Goal: Check status: Check status

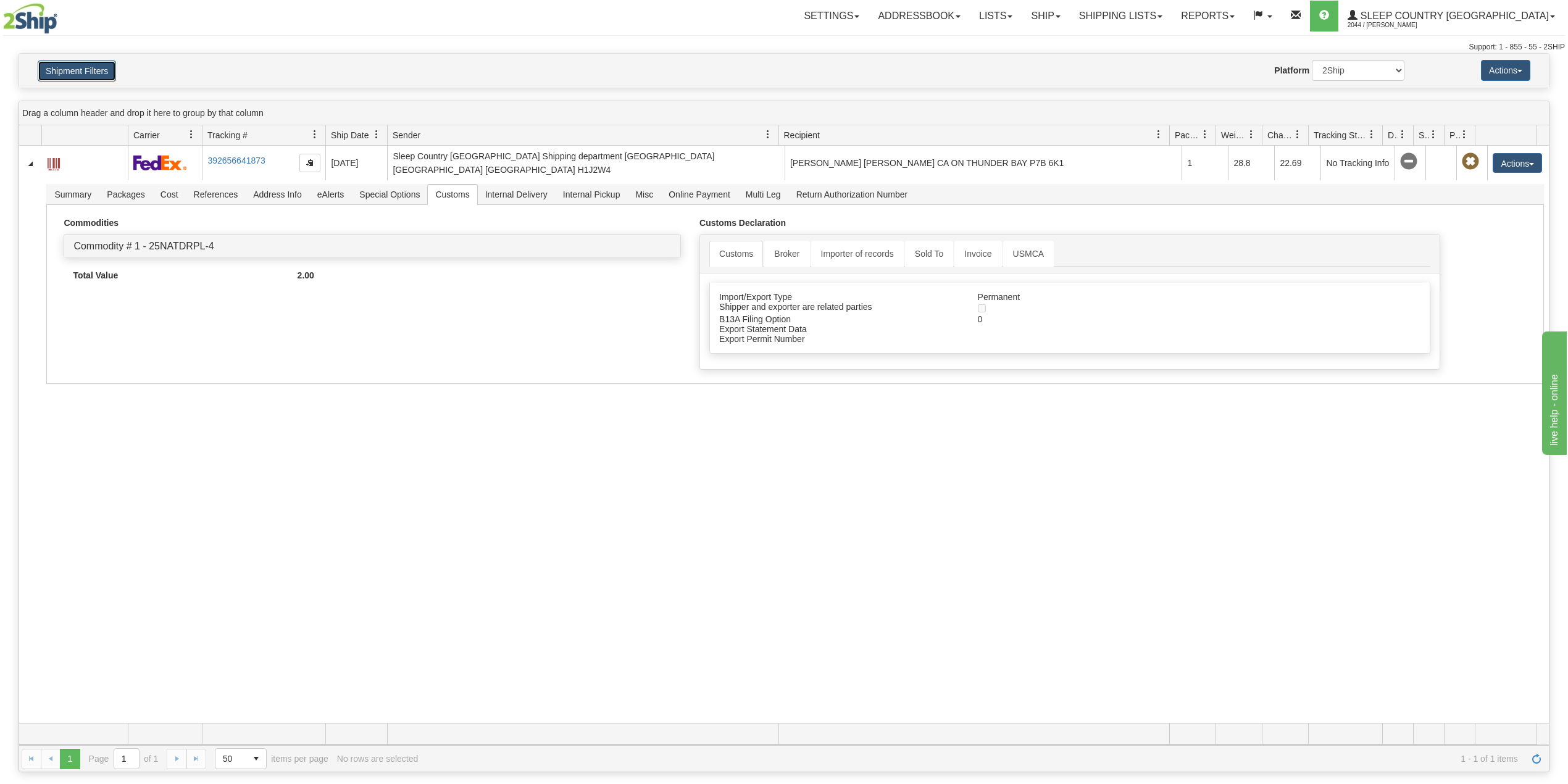
click at [92, 65] on button "Shipment Filters" at bounding box center [77, 70] width 78 height 21
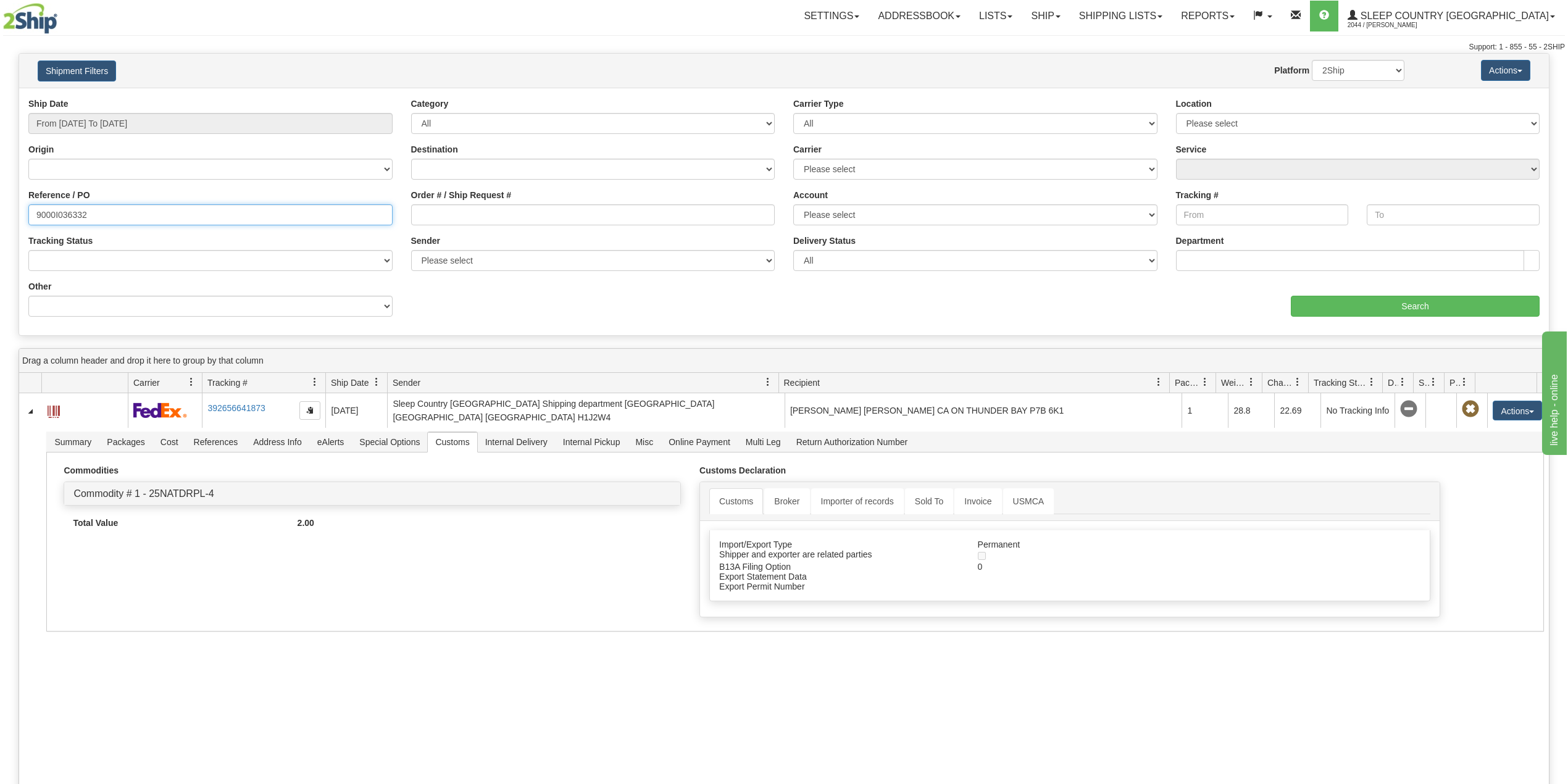
click at [65, 218] on input "9000I036332" at bounding box center [210, 214] width 364 height 21
paste input "7I03995"
type input "9007I039952"
click at [1324, 305] on input "Search" at bounding box center [1415, 306] width 249 height 21
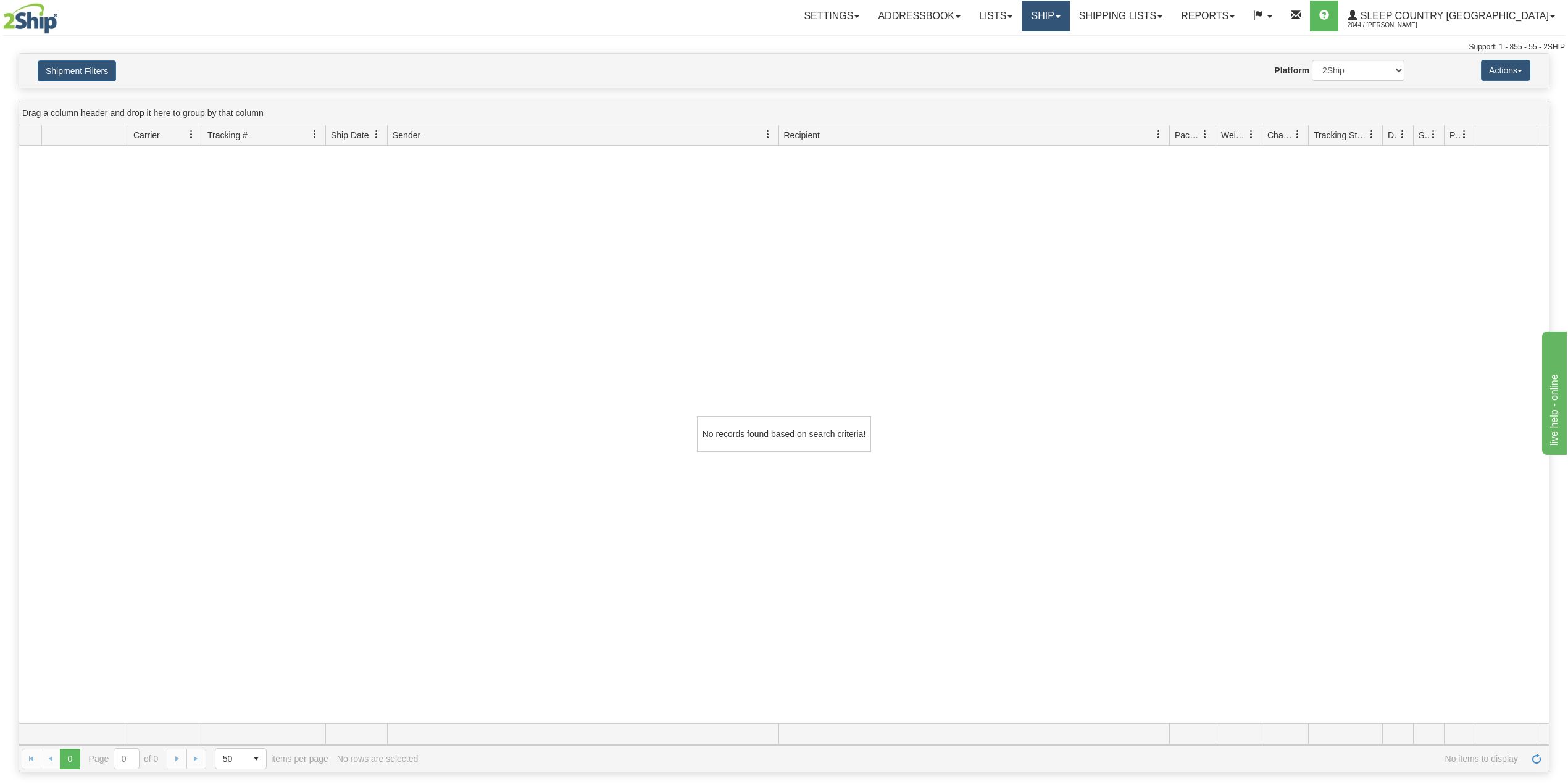
click at [1069, 13] on link "Ship" at bounding box center [1045, 16] width 48 height 31
click at [1057, 56] on span "OnHold / Order Queue" at bounding box center [1013, 59] width 87 height 10
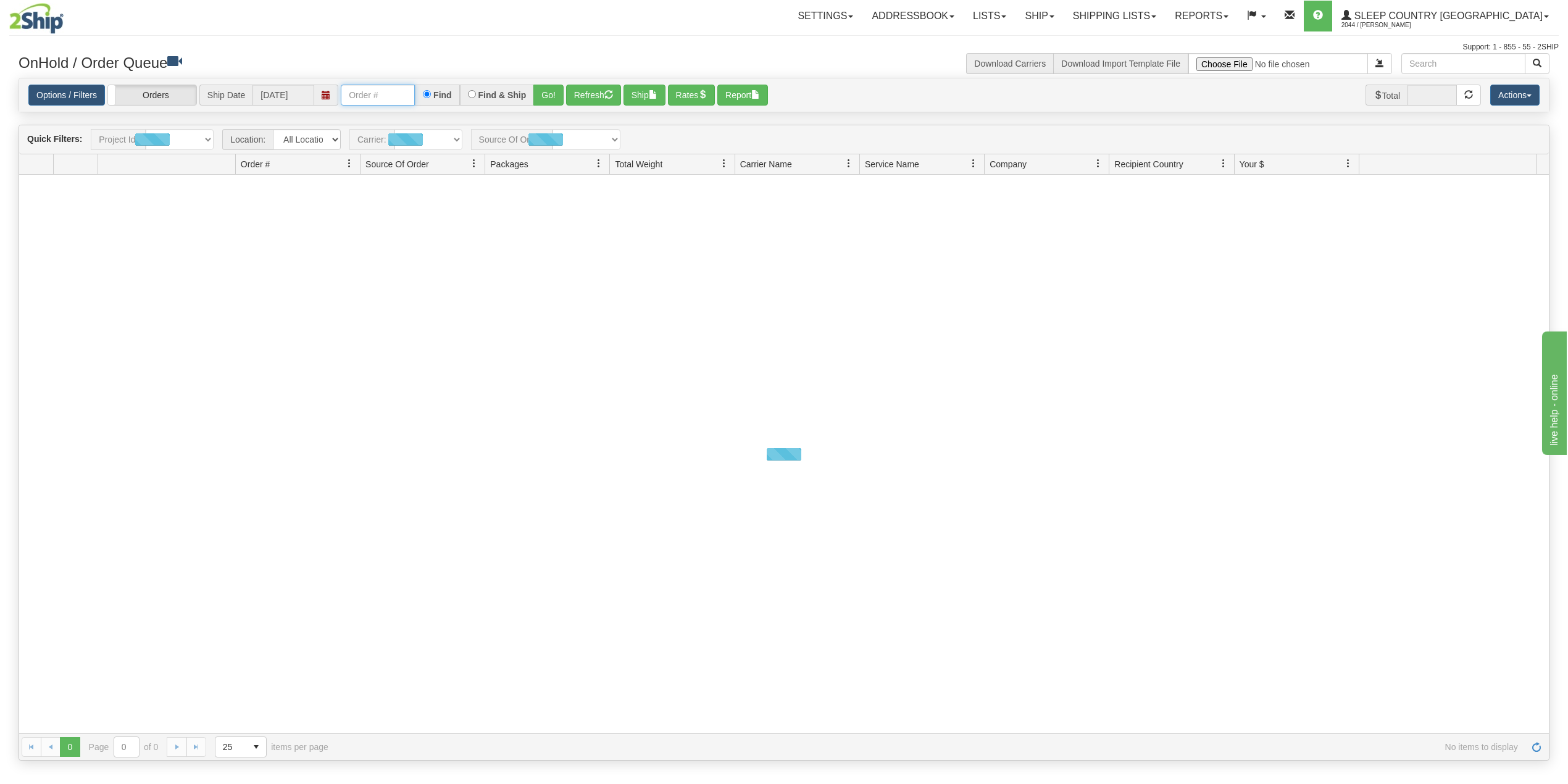
click at [382, 92] on input "text" at bounding box center [378, 95] width 74 height 21
paste input "9007I039952"
click at [552, 92] on button "Go!" at bounding box center [548, 95] width 30 height 21
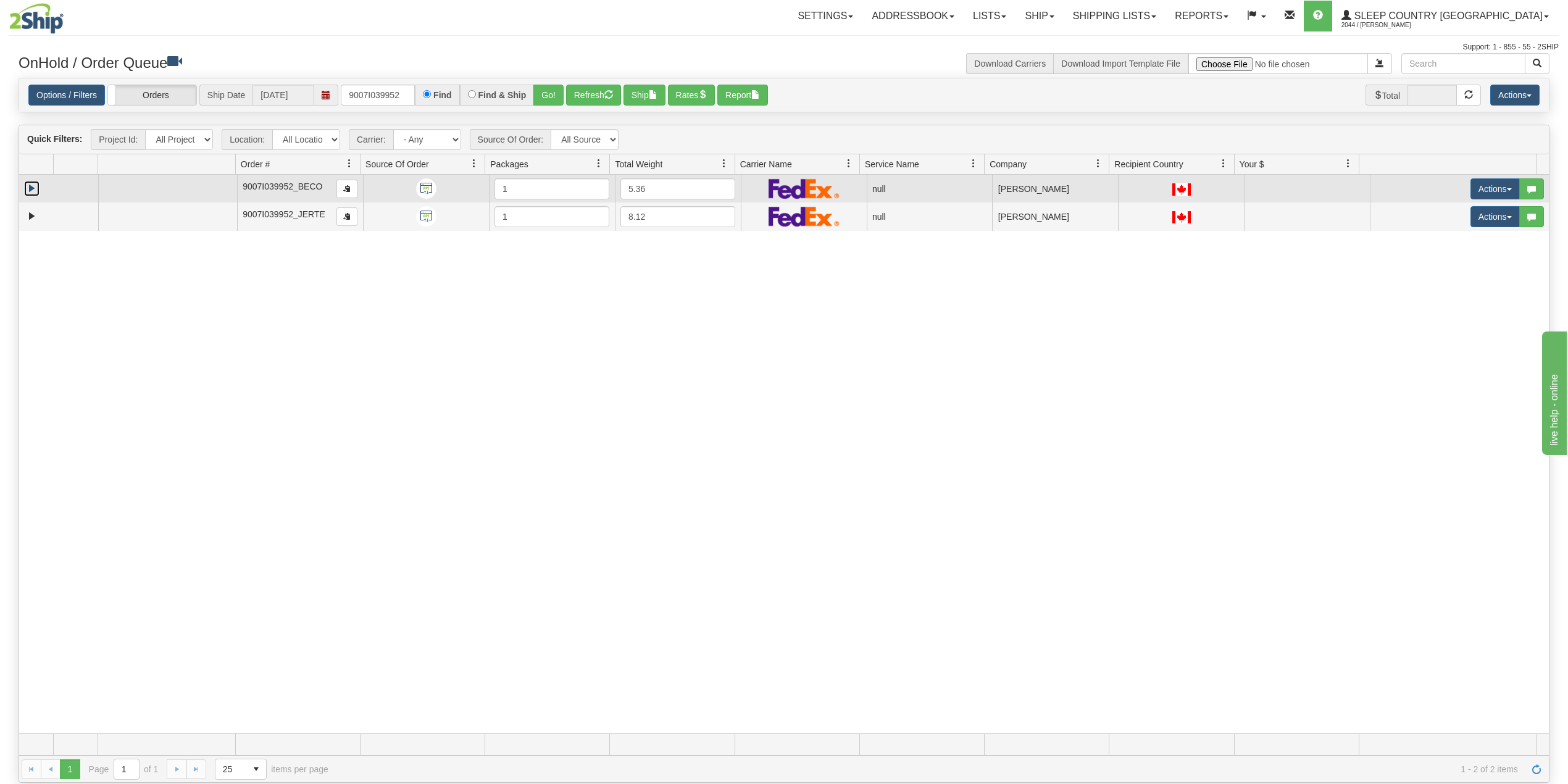
click at [28, 191] on link "Expand" at bounding box center [32, 189] width 16 height 16
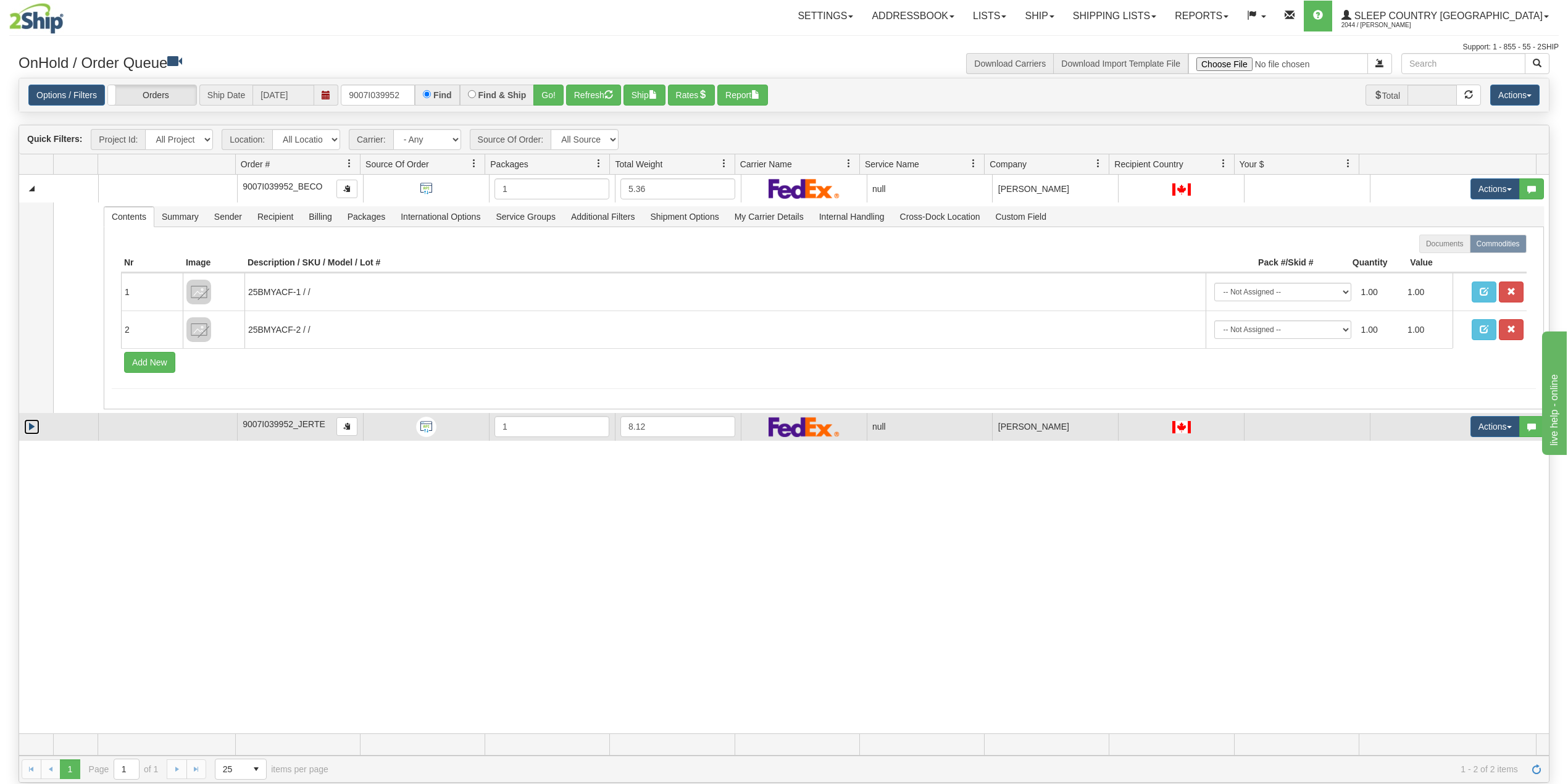
click at [27, 433] on link "Expand" at bounding box center [32, 427] width 16 height 16
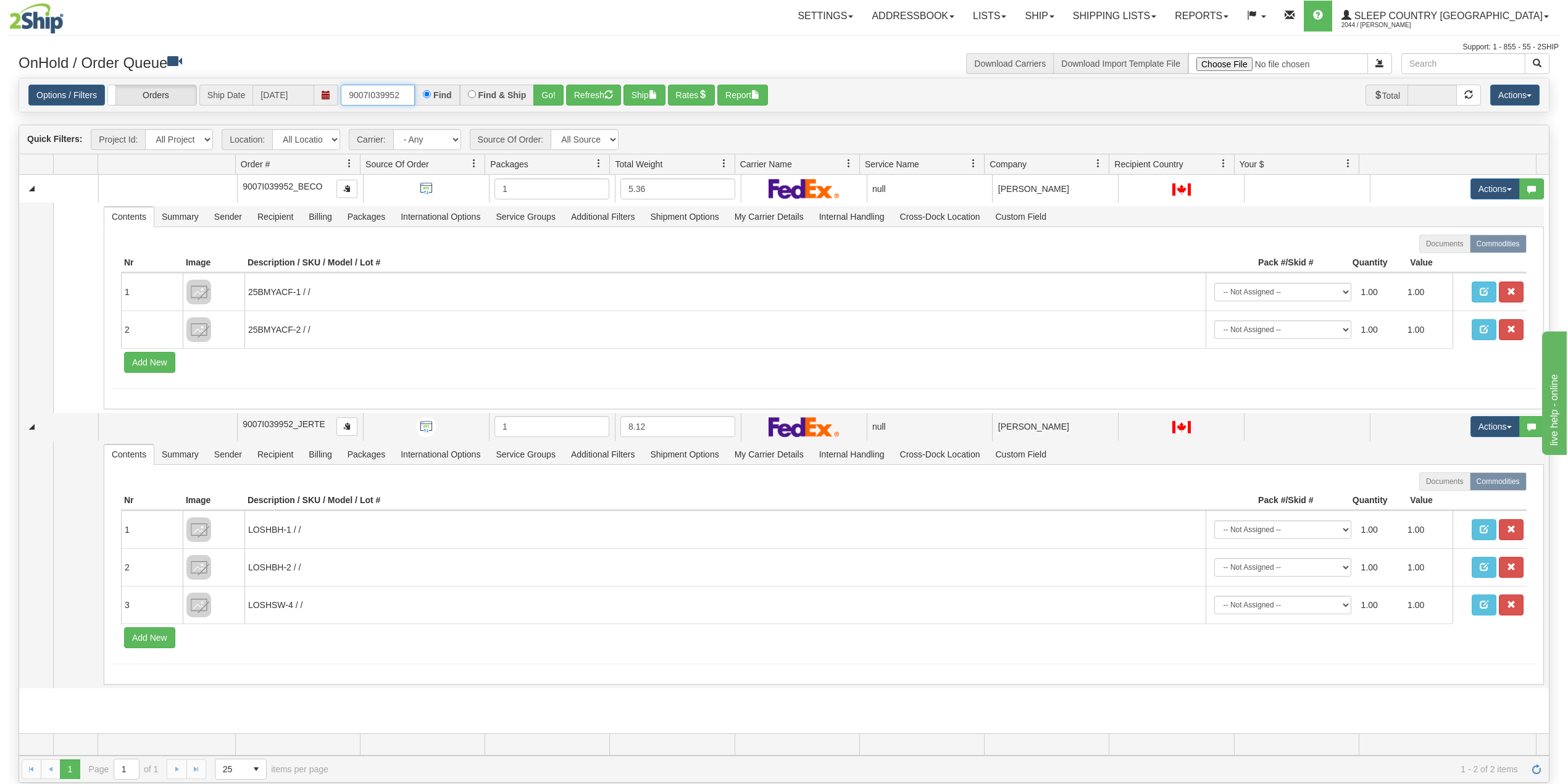
click at [382, 95] on input "9007I039952" at bounding box center [378, 95] width 74 height 21
paste input "0I026461"
type input "9000I026461"
click at [558, 94] on button "Go!" at bounding box center [548, 95] width 30 height 21
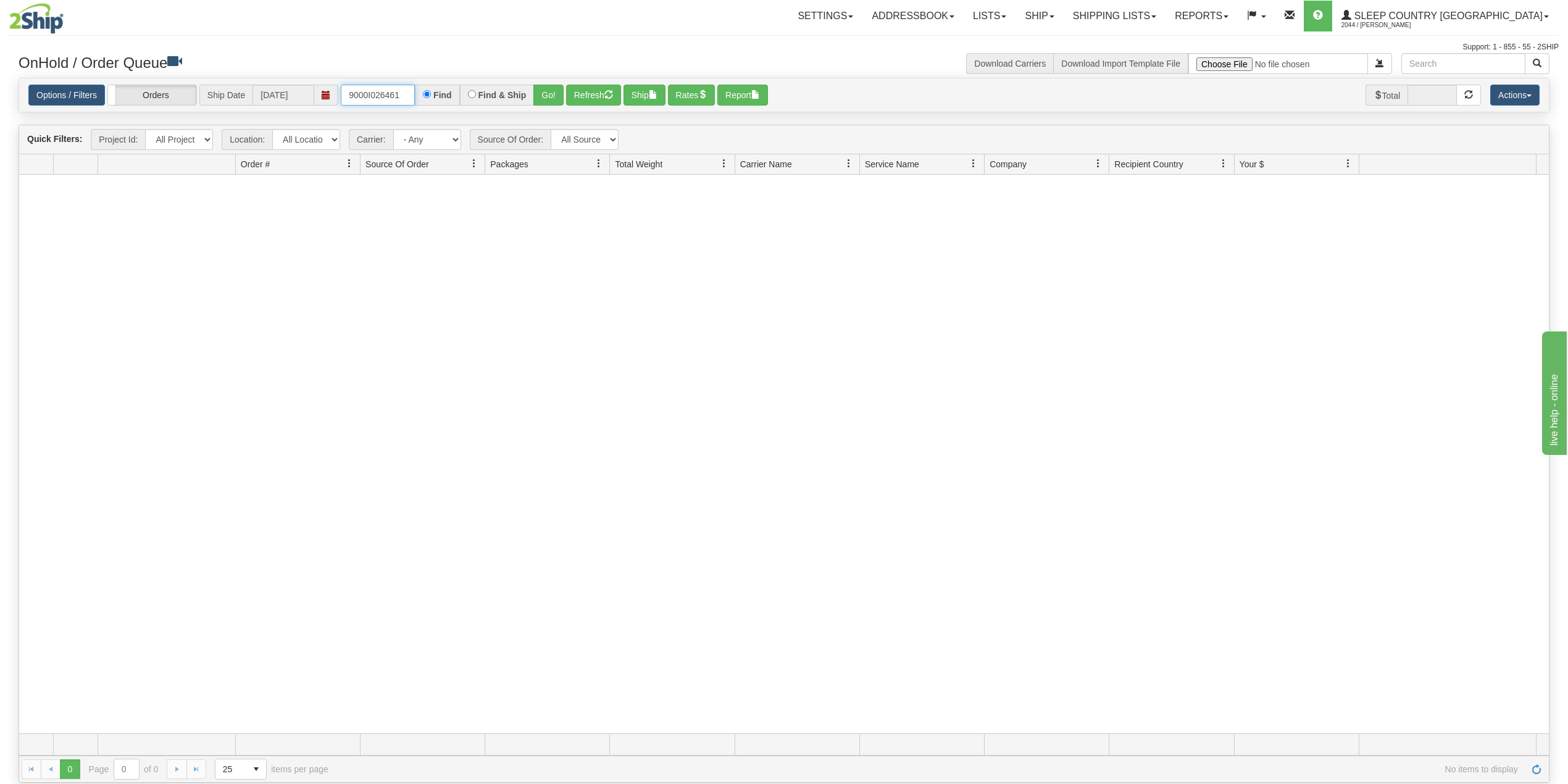
click at [404, 89] on input "9000I026461" at bounding box center [378, 95] width 74 height 21
click at [1165, 5] on link "Shipping lists" at bounding box center [1114, 16] width 102 height 31
click at [1129, 38] on span "Current Shipments" at bounding box center [1093, 43] width 72 height 10
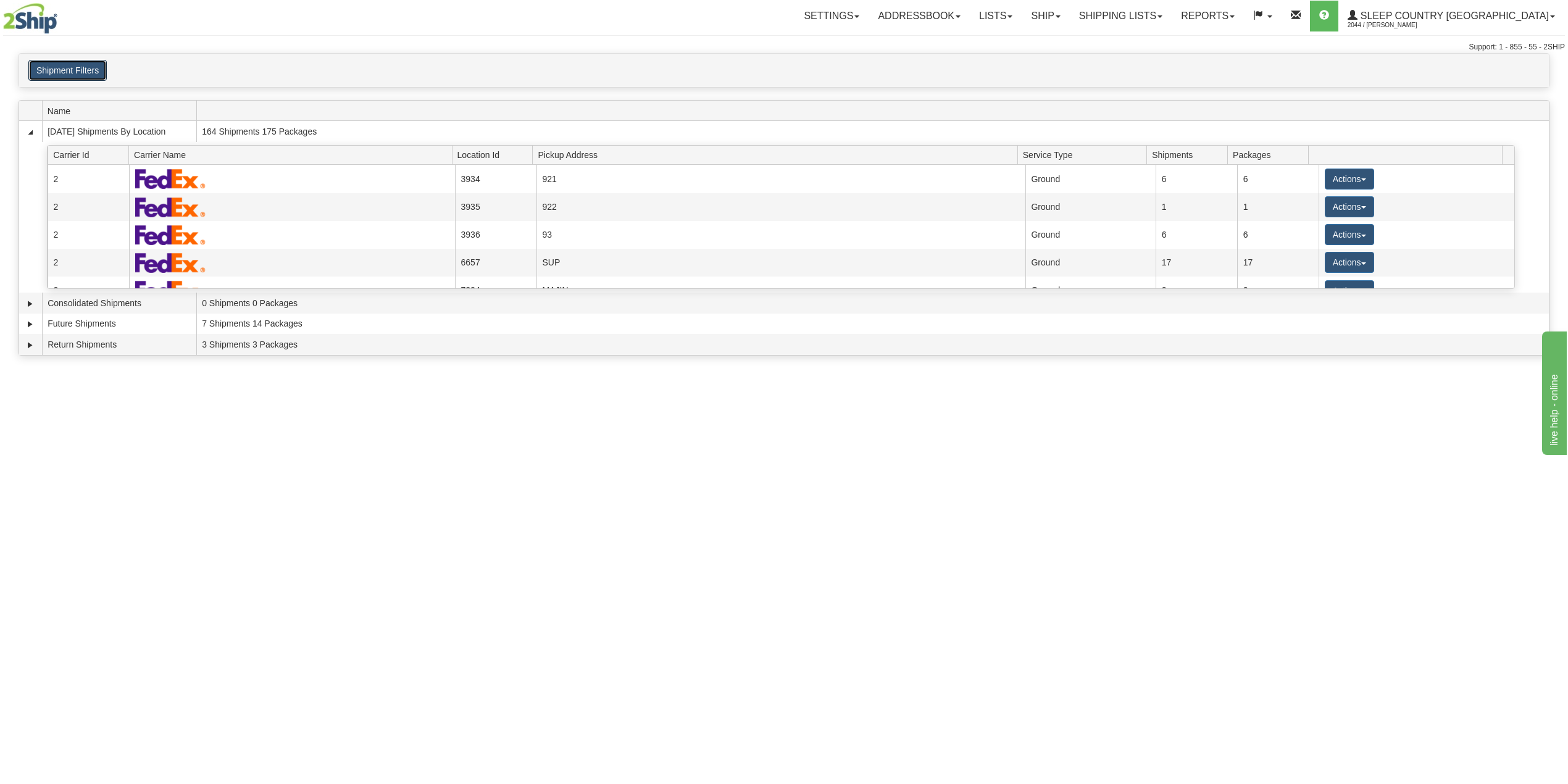
click at [45, 68] on button "Shipment Filters" at bounding box center [67, 70] width 78 height 21
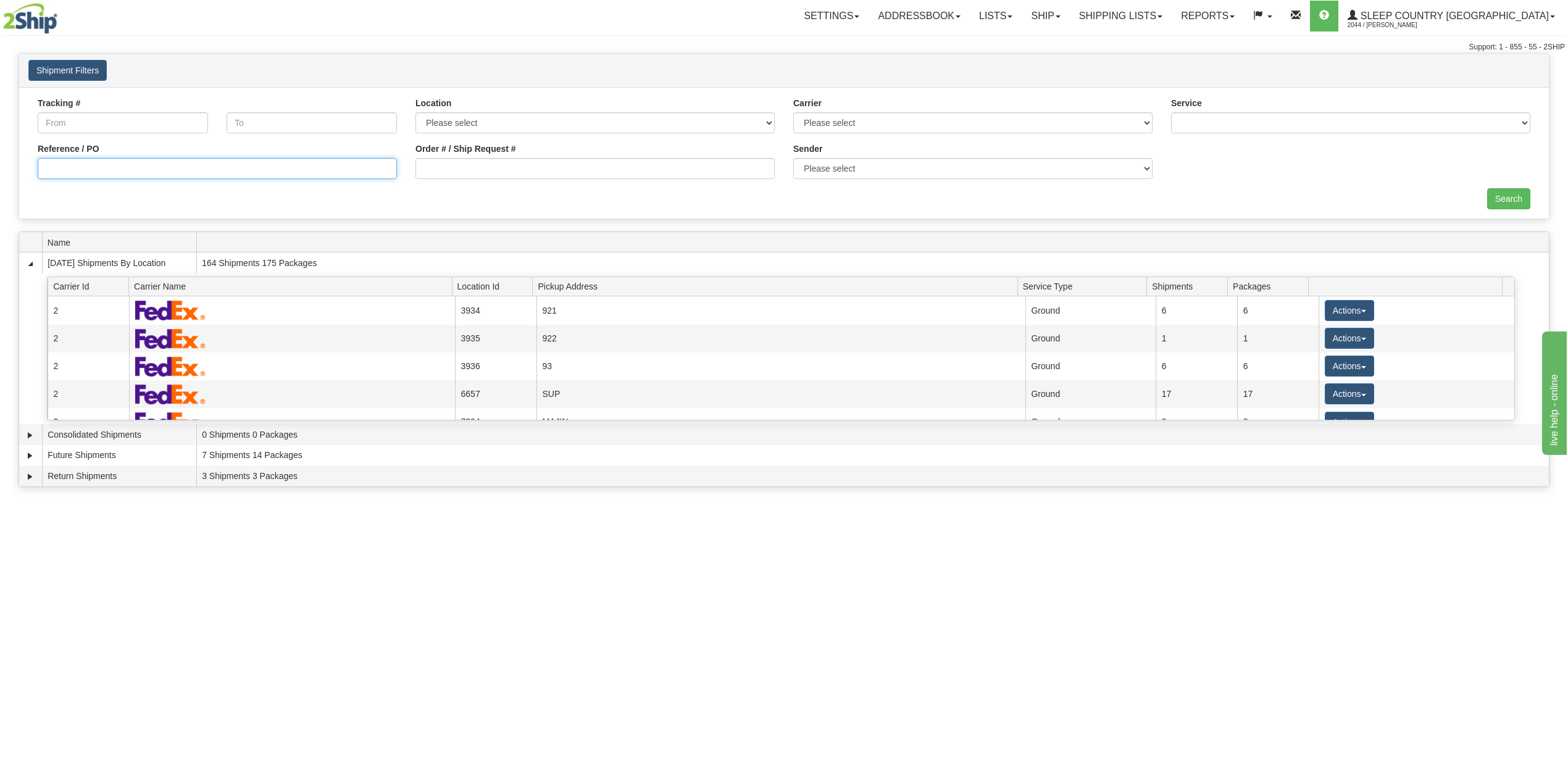
click at [203, 168] on input "Reference / PO" at bounding box center [217, 168] width 359 height 21
paste input "9000I026461"
type input "9000I026461"
click at [1525, 201] on input "Search" at bounding box center [1508, 199] width 43 height 21
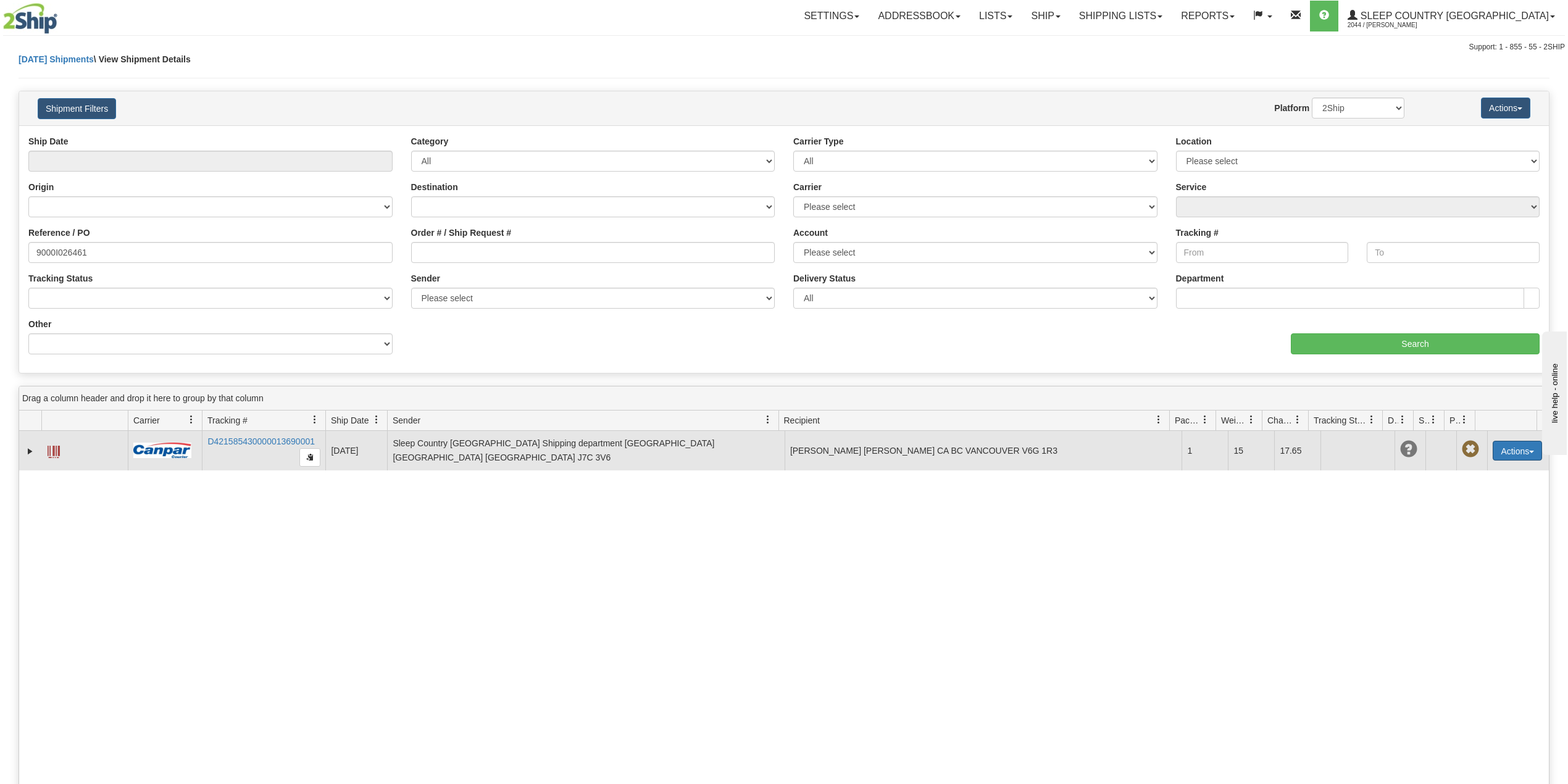
click at [1516, 455] on button "Actions" at bounding box center [1517, 451] width 49 height 20
click at [1470, 524] on link "Delete" at bounding box center [1492, 522] width 99 height 16
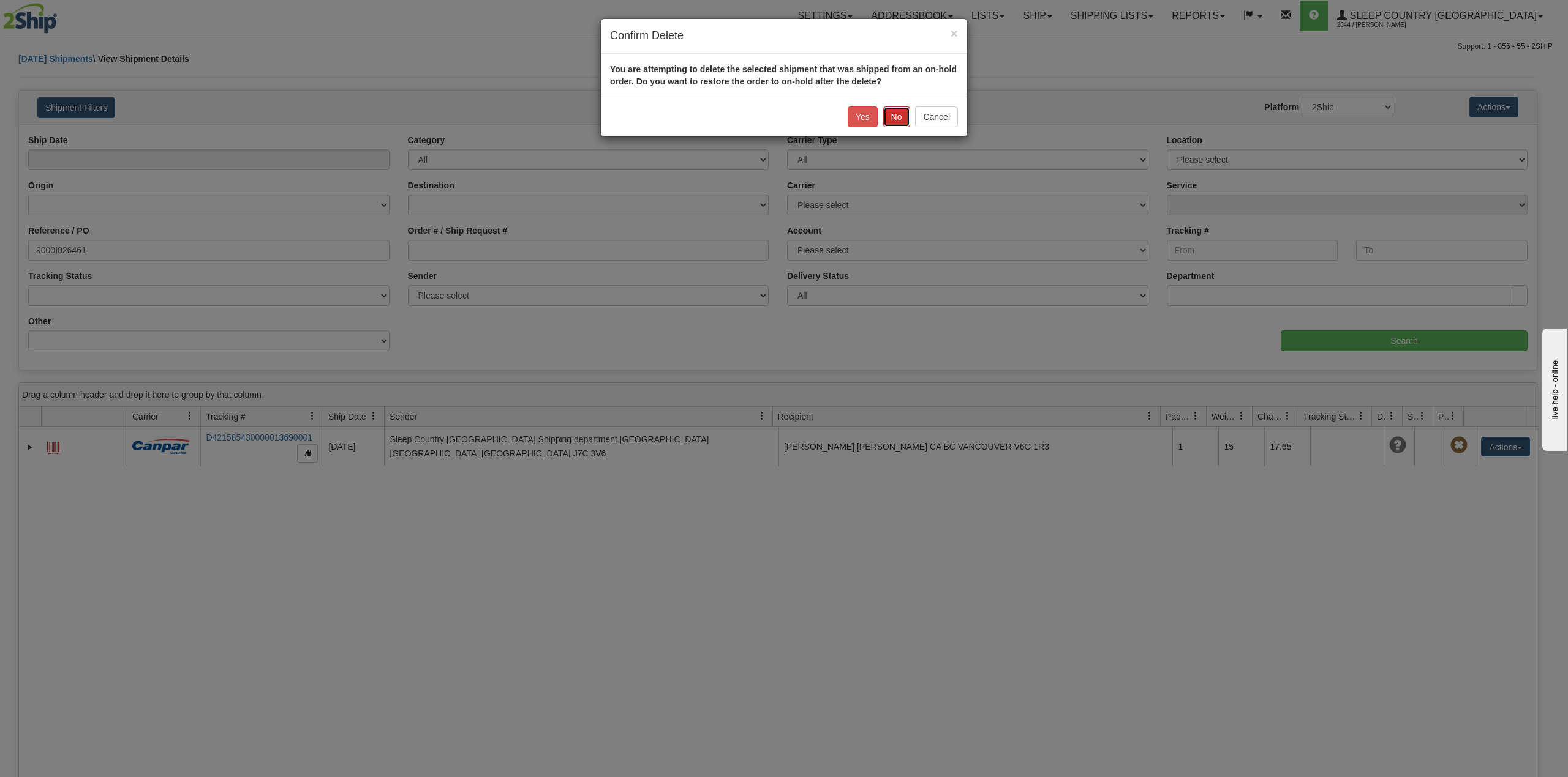
click at [897, 116] on button "No" at bounding box center [896, 116] width 27 height 21
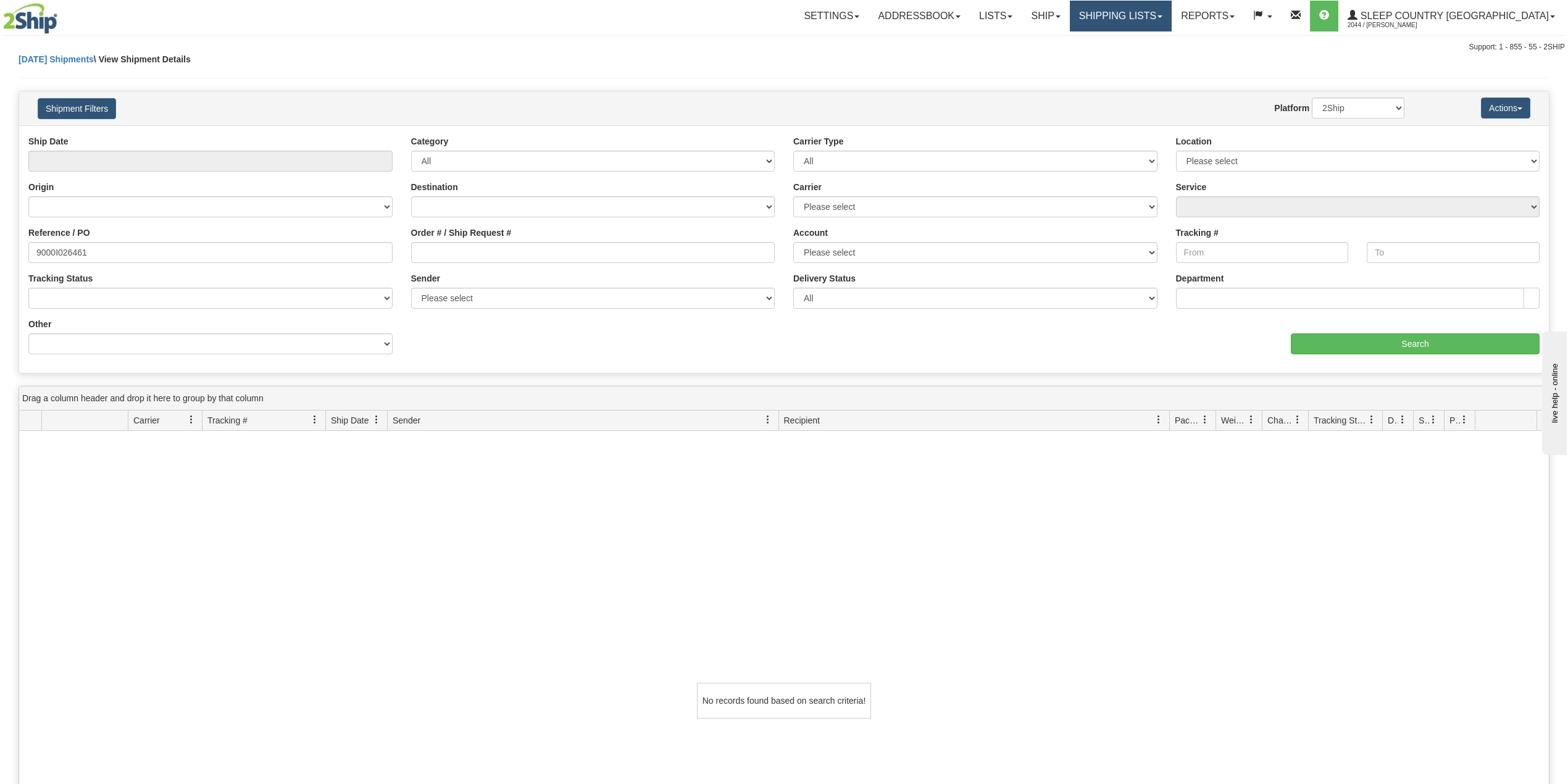
click at [1172, 11] on link "Shipping lists" at bounding box center [1121, 16] width 102 height 31
click at [1159, 58] on span "Search Shipment History" at bounding box center [1111, 59] width 95 height 10
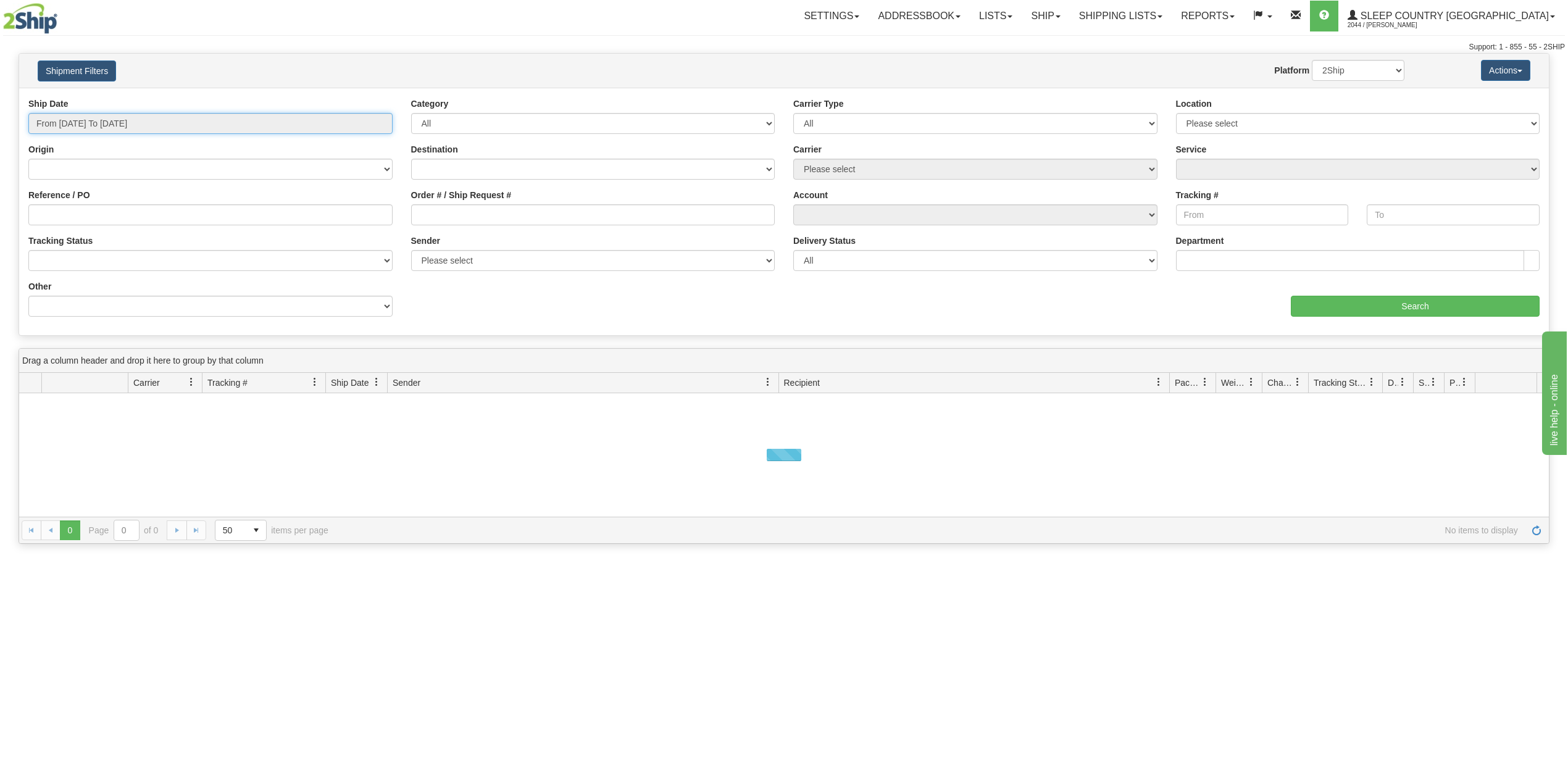
click at [120, 127] on input "From [DATE] To [DATE]" at bounding box center [210, 123] width 364 height 21
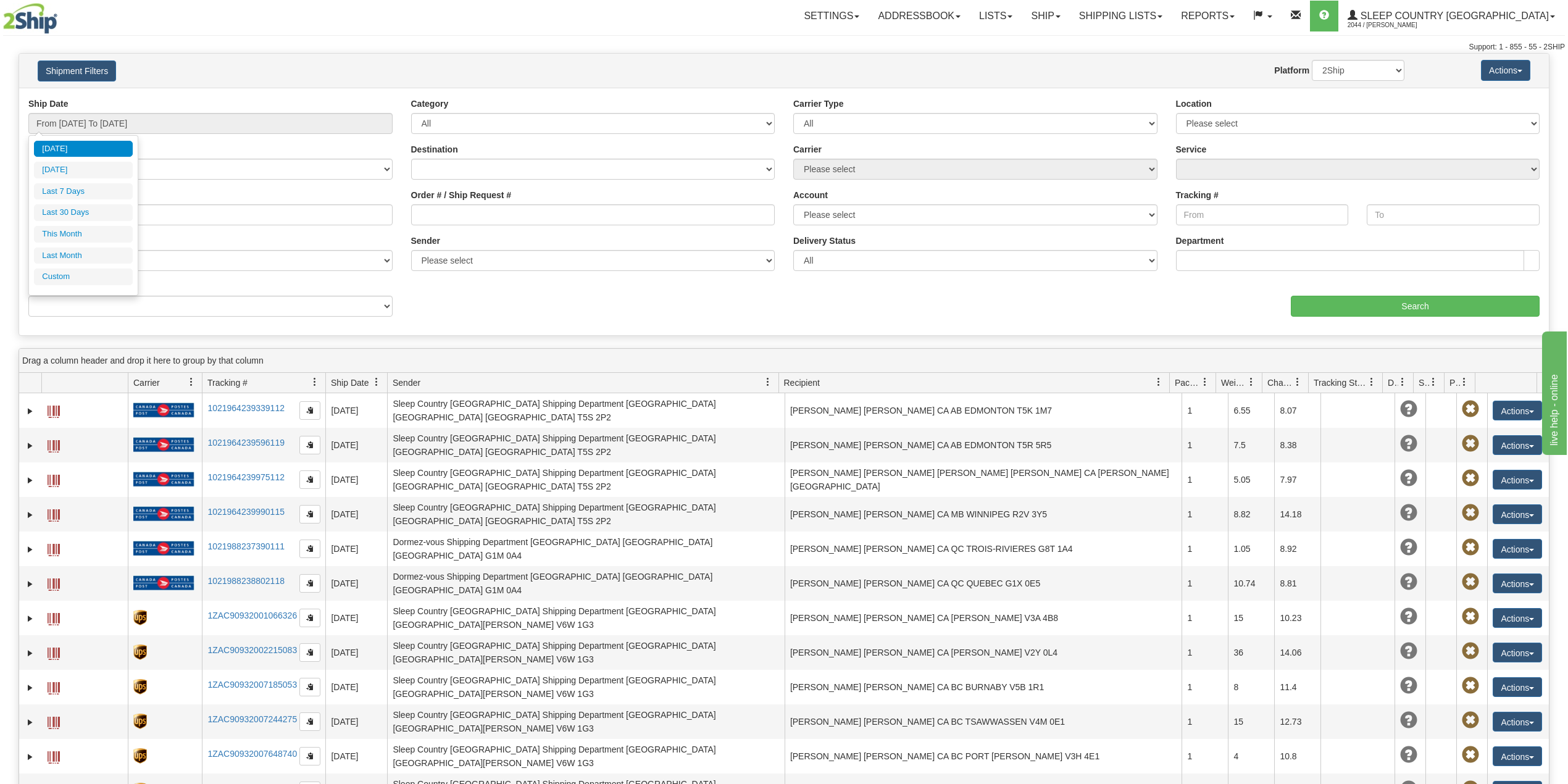
click at [88, 210] on li "Last 30 Days" at bounding box center [83, 212] width 99 height 16
type input "From 08/05/2025 To 09/03/2025"
click at [95, 218] on input "Reference / PO" at bounding box center [210, 214] width 364 height 21
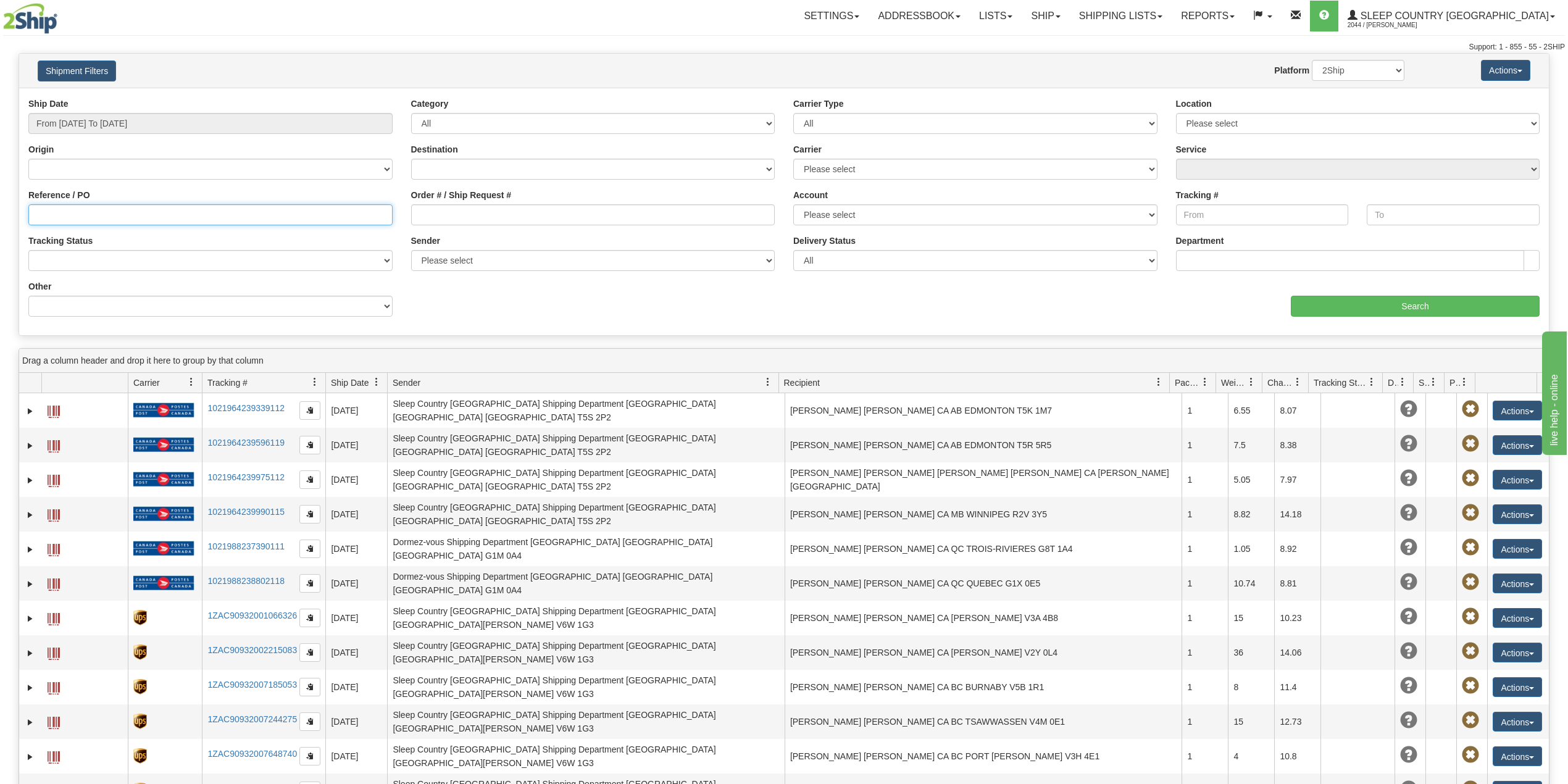
paste input "9007H973873"
click at [1406, 312] on input "Search" at bounding box center [1415, 306] width 249 height 21
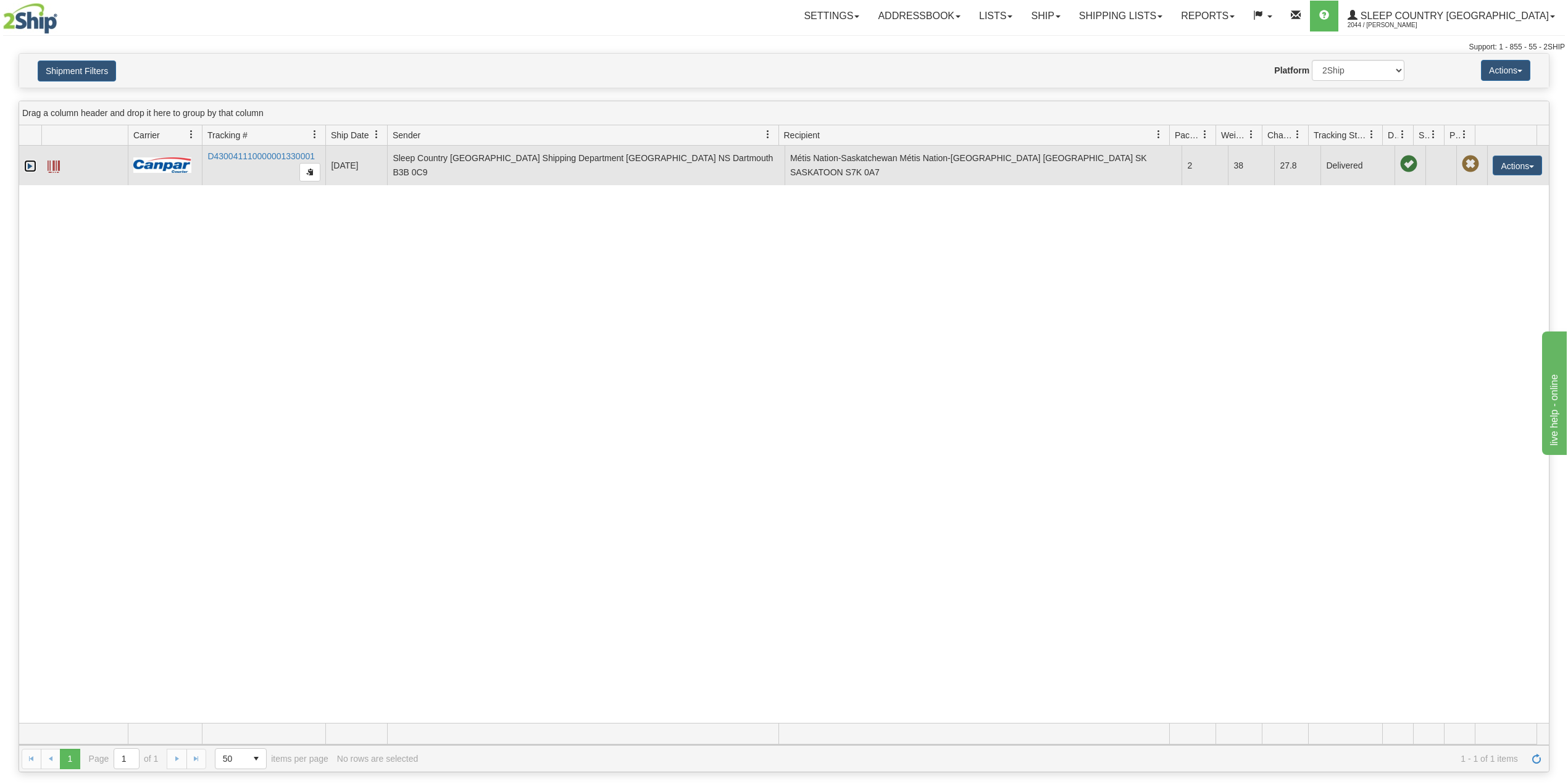
click at [28, 168] on link "Expand" at bounding box center [30, 166] width 13 height 13
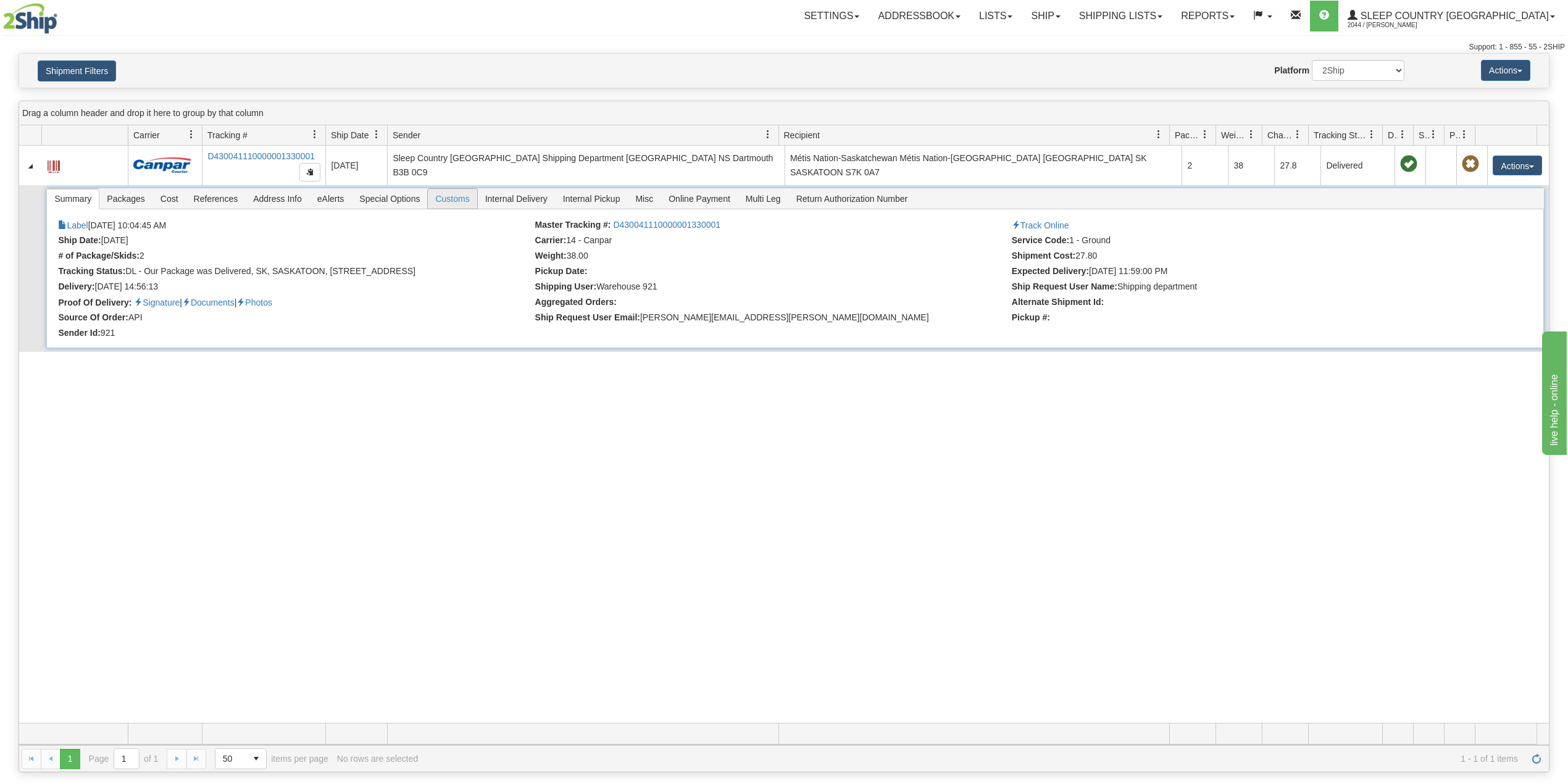
click at [468, 200] on span "Customs" at bounding box center [452, 199] width 48 height 20
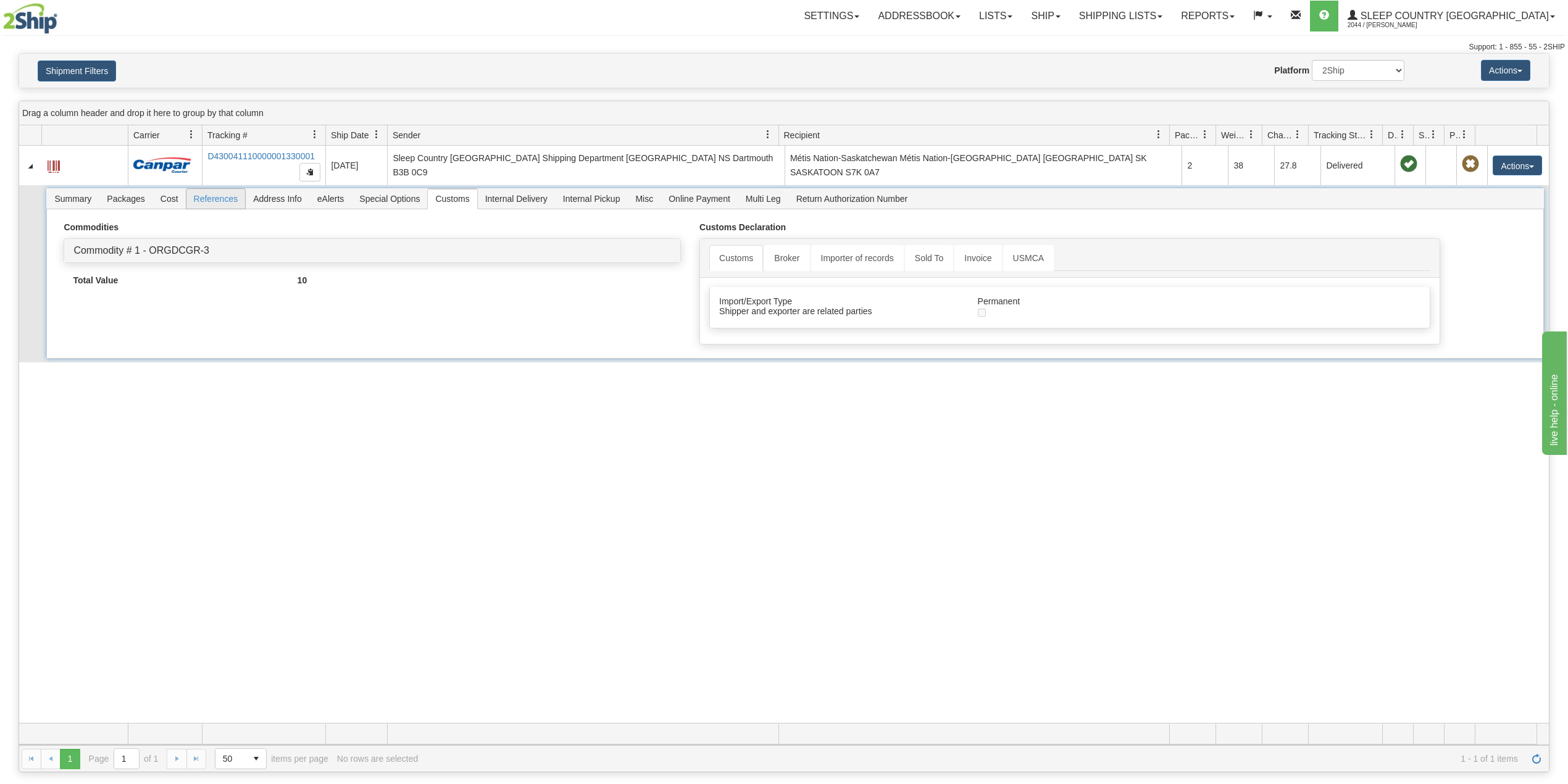
click at [224, 210] on li "References" at bounding box center [216, 199] width 60 height 21
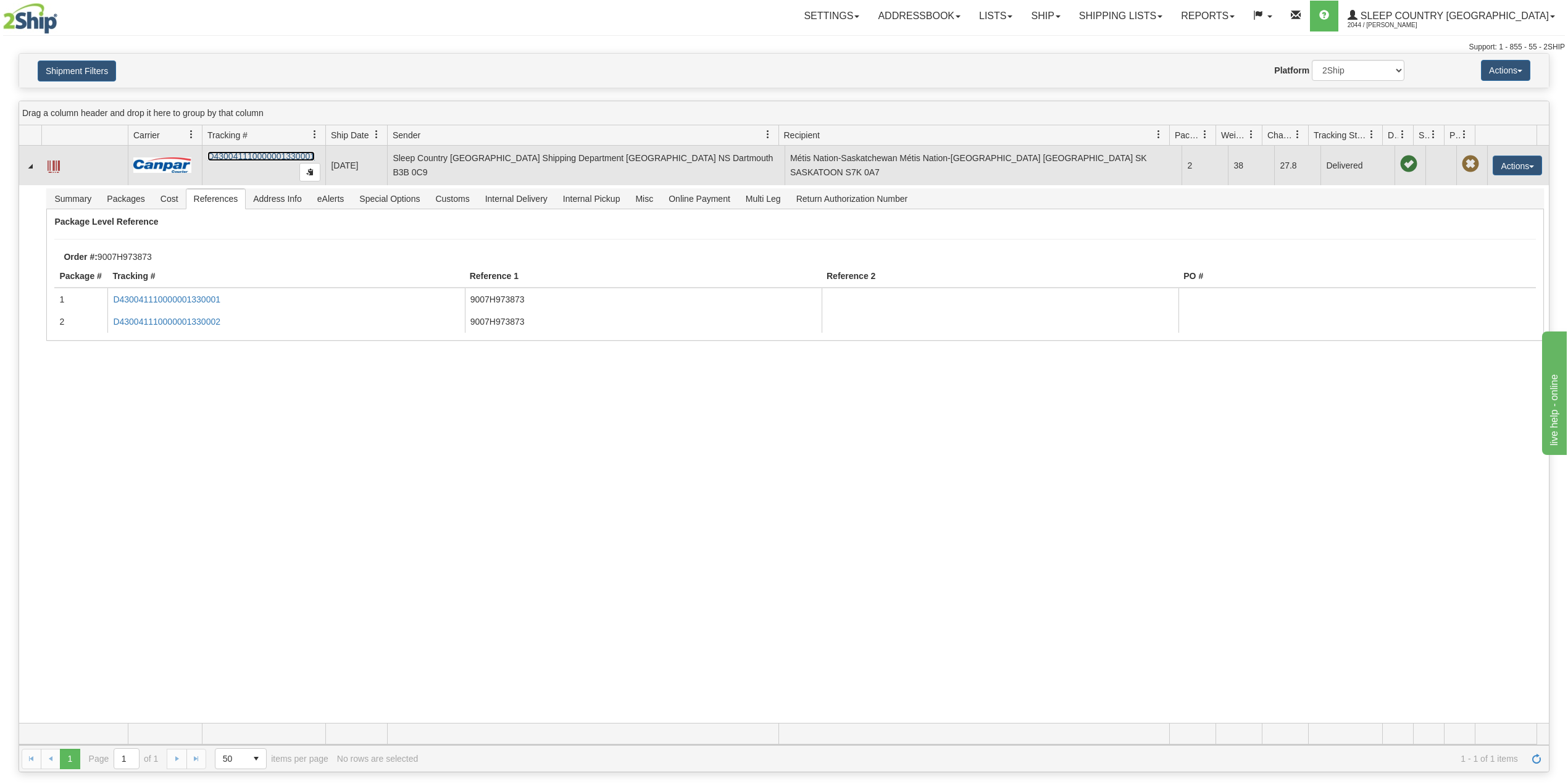
click at [265, 162] on td "D430041110000001330001" at bounding box center [264, 165] width 124 height 40
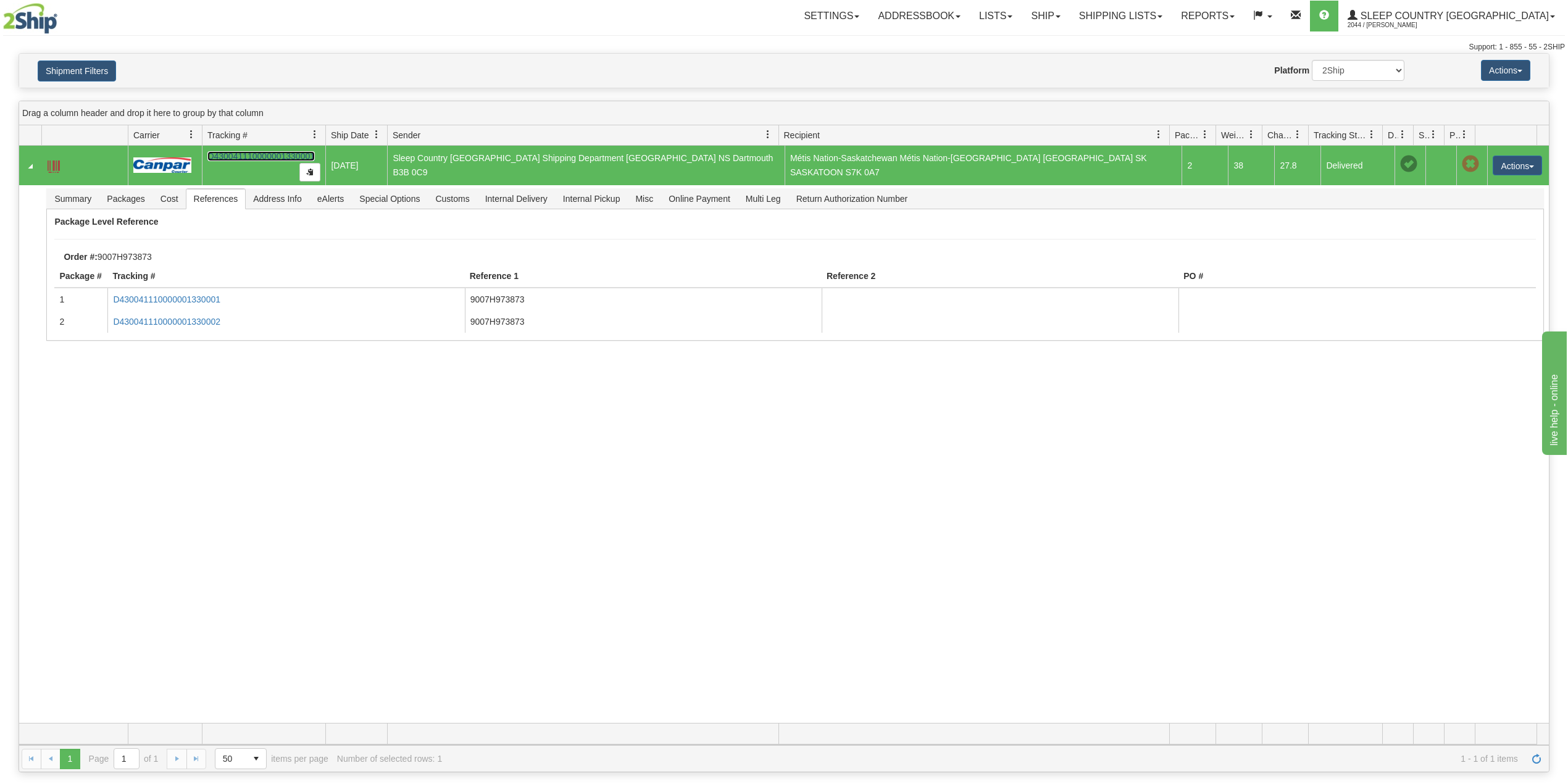
click at [264, 156] on link "D430041110000001330001" at bounding box center [260, 156] width 107 height 10
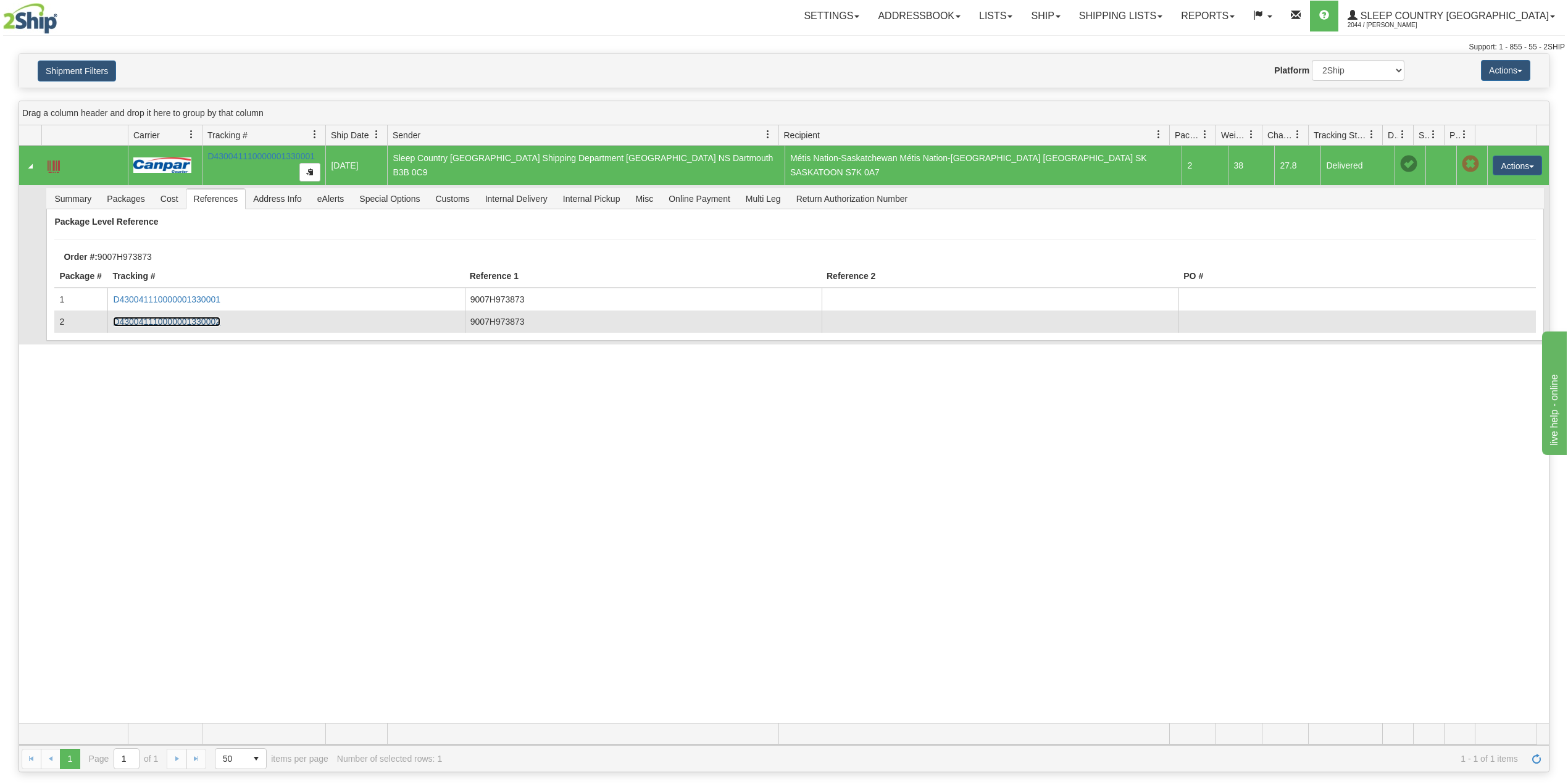
click at [206, 322] on link "D430041110000001330002" at bounding box center [166, 322] width 107 height 10
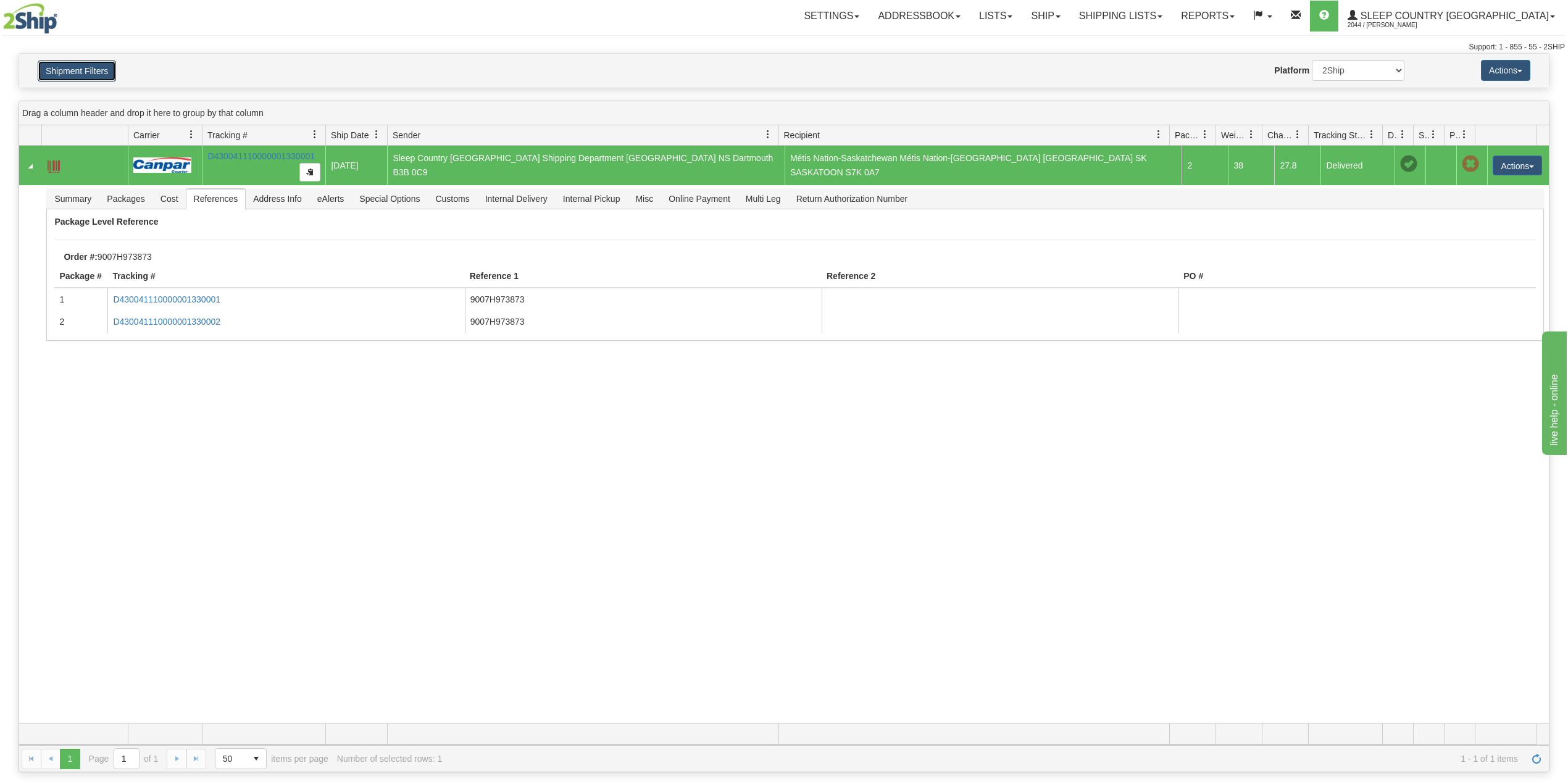
drag, startPoint x: 52, startPoint y: 75, endPoint x: 91, endPoint y: 111, distance: 53.1
click at [52, 74] on button "Shipment Filters" at bounding box center [77, 70] width 78 height 21
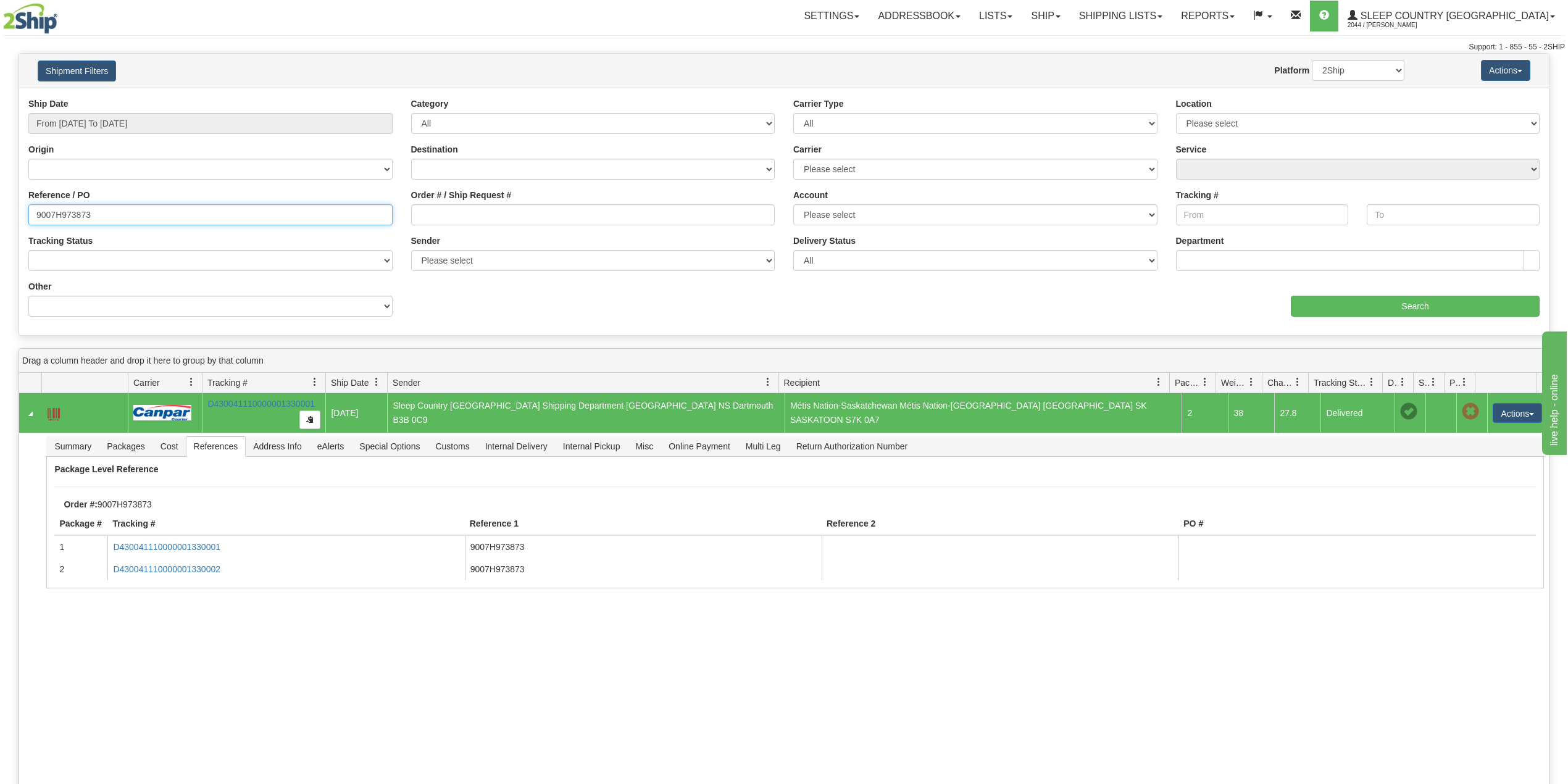
click at [69, 215] on input "9007H973873" at bounding box center [210, 214] width 364 height 21
paste input "25"
click at [1428, 301] on input "Search" at bounding box center [1415, 306] width 249 height 21
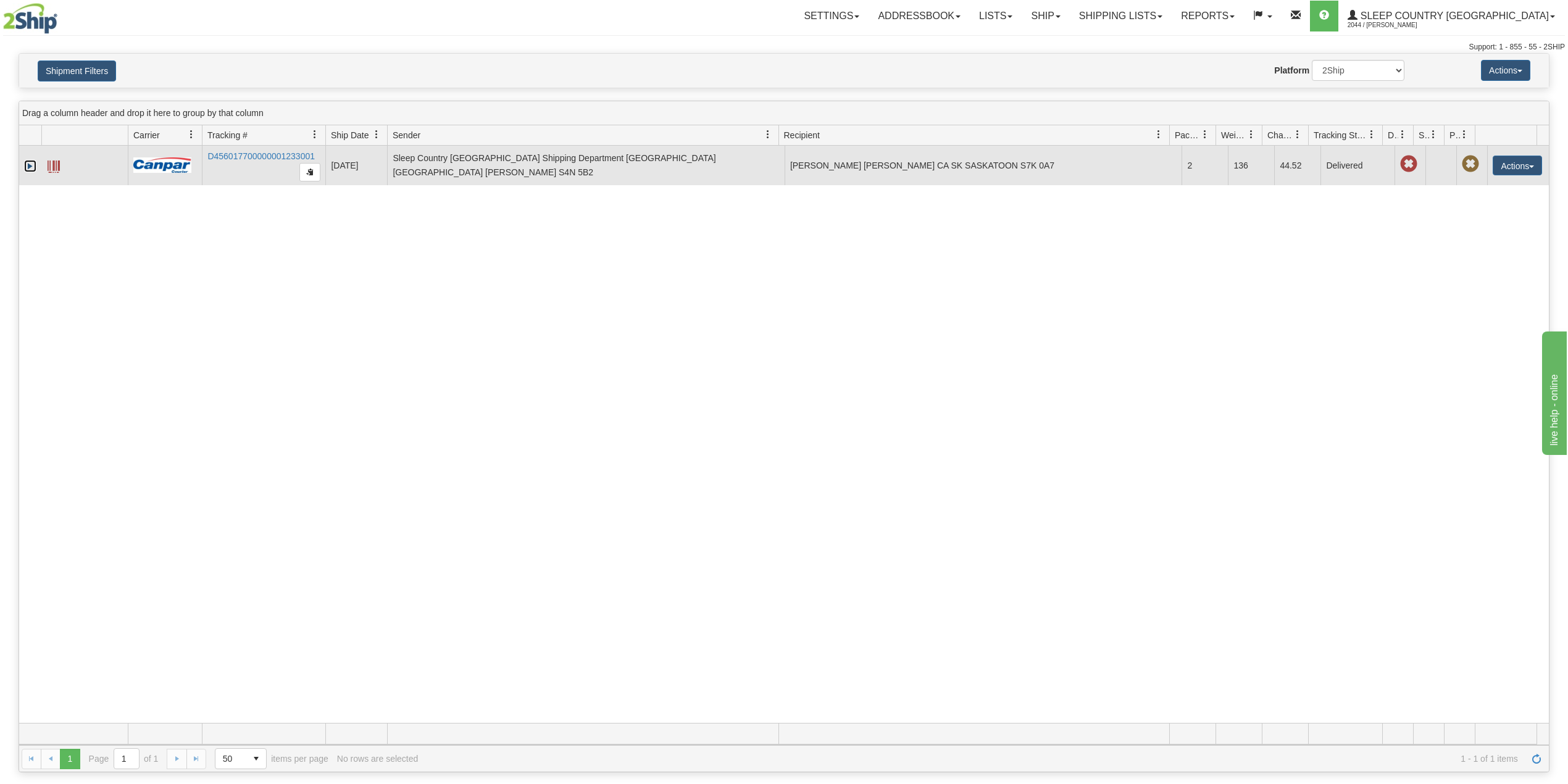
click at [30, 162] on link "Expand" at bounding box center [30, 166] width 13 height 13
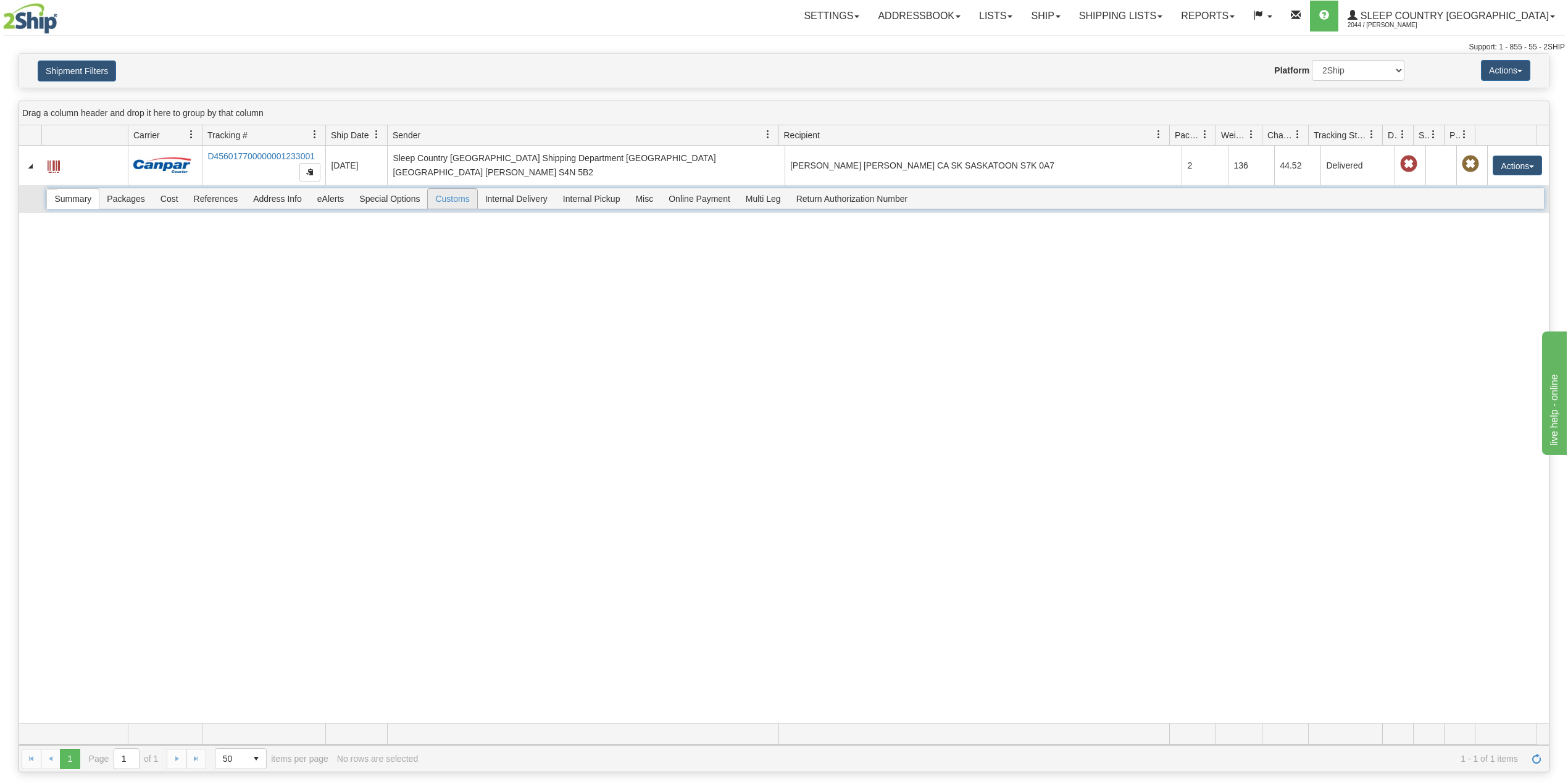
click at [459, 205] on span "Customs" at bounding box center [452, 199] width 48 height 20
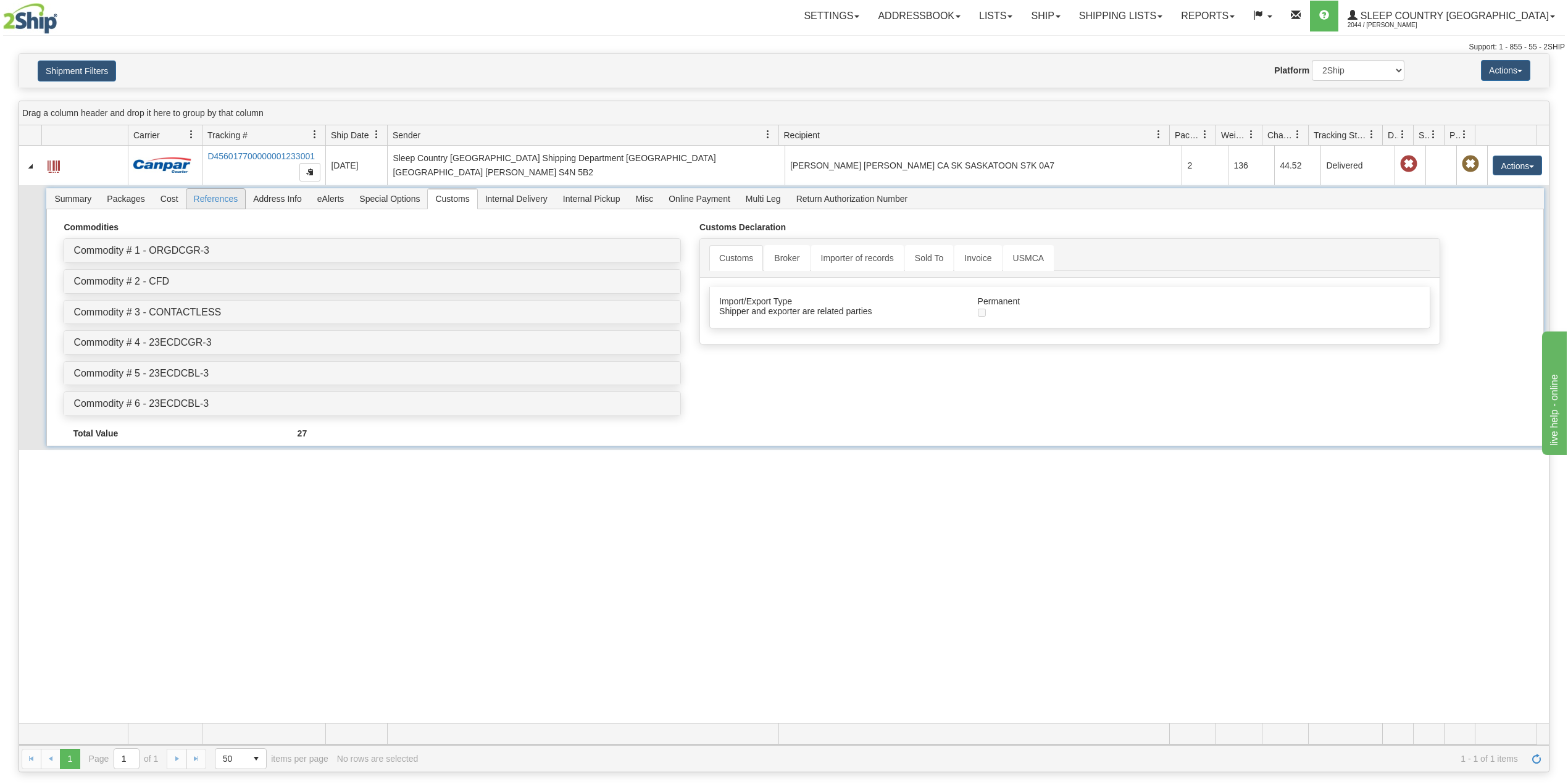
click at [213, 203] on span "References" at bounding box center [216, 199] width 59 height 20
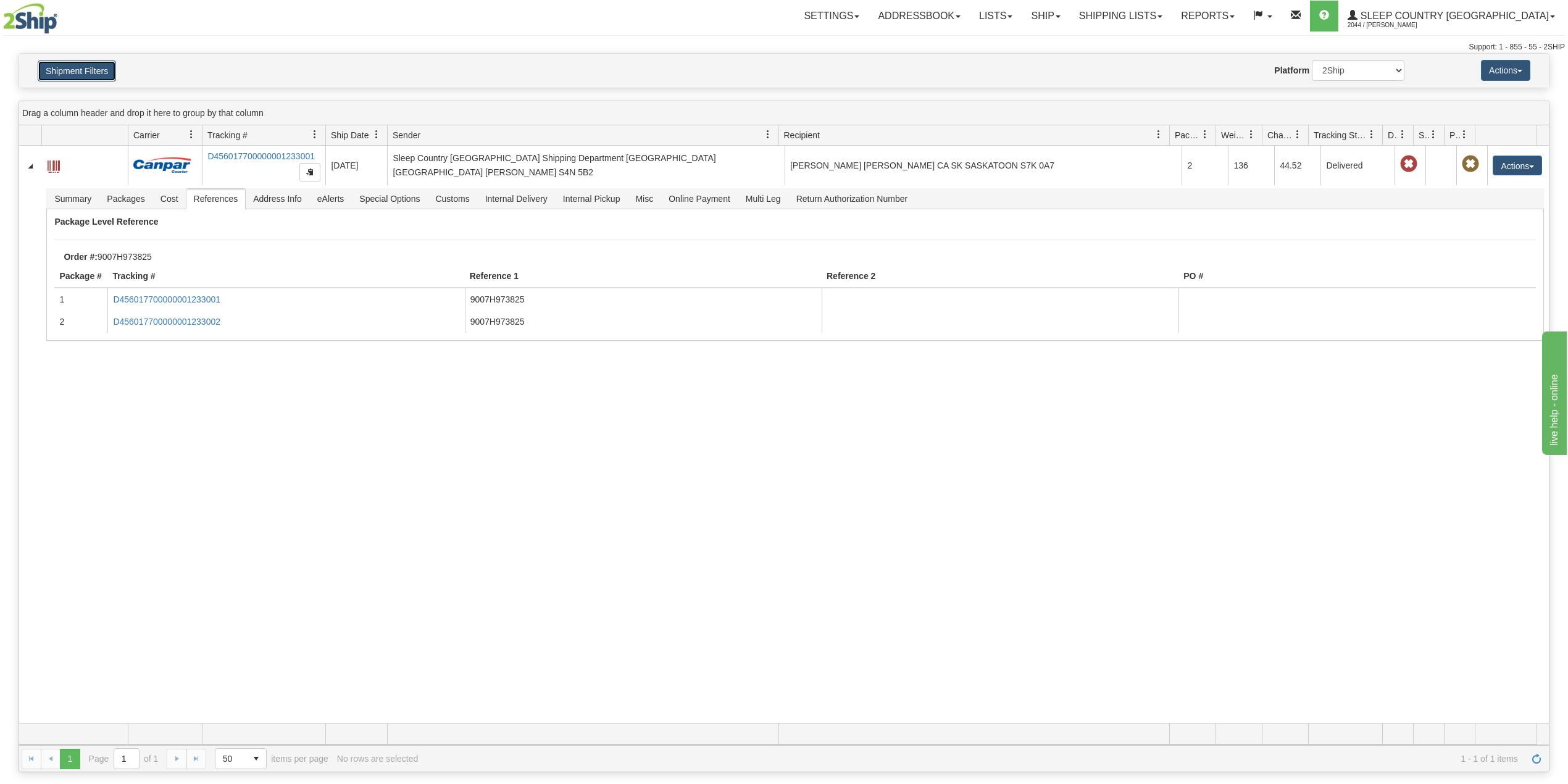
click at [89, 72] on button "Shipment Filters" at bounding box center [77, 70] width 78 height 21
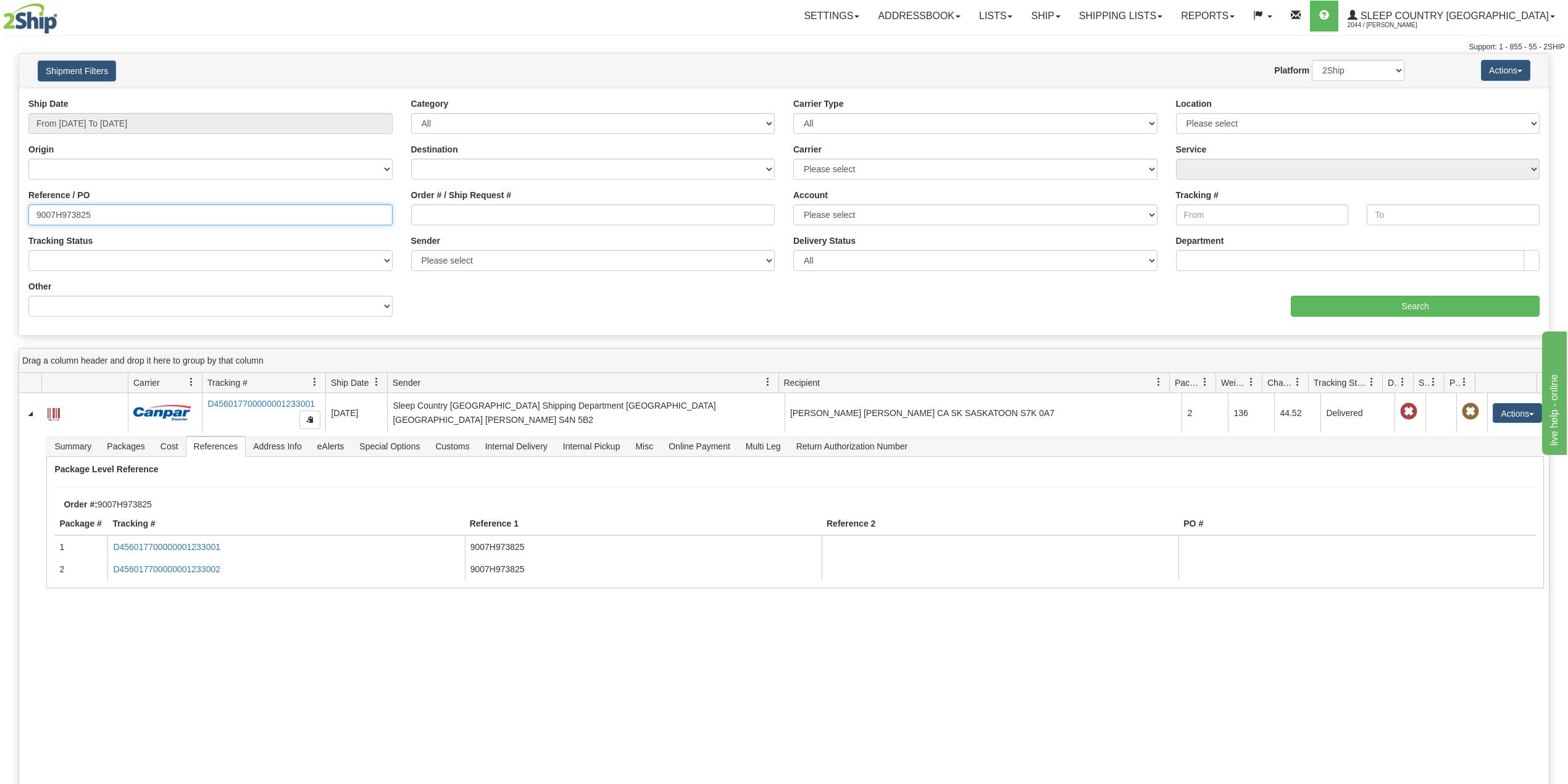
click at [119, 210] on input "9007H973825" at bounding box center [210, 214] width 364 height 21
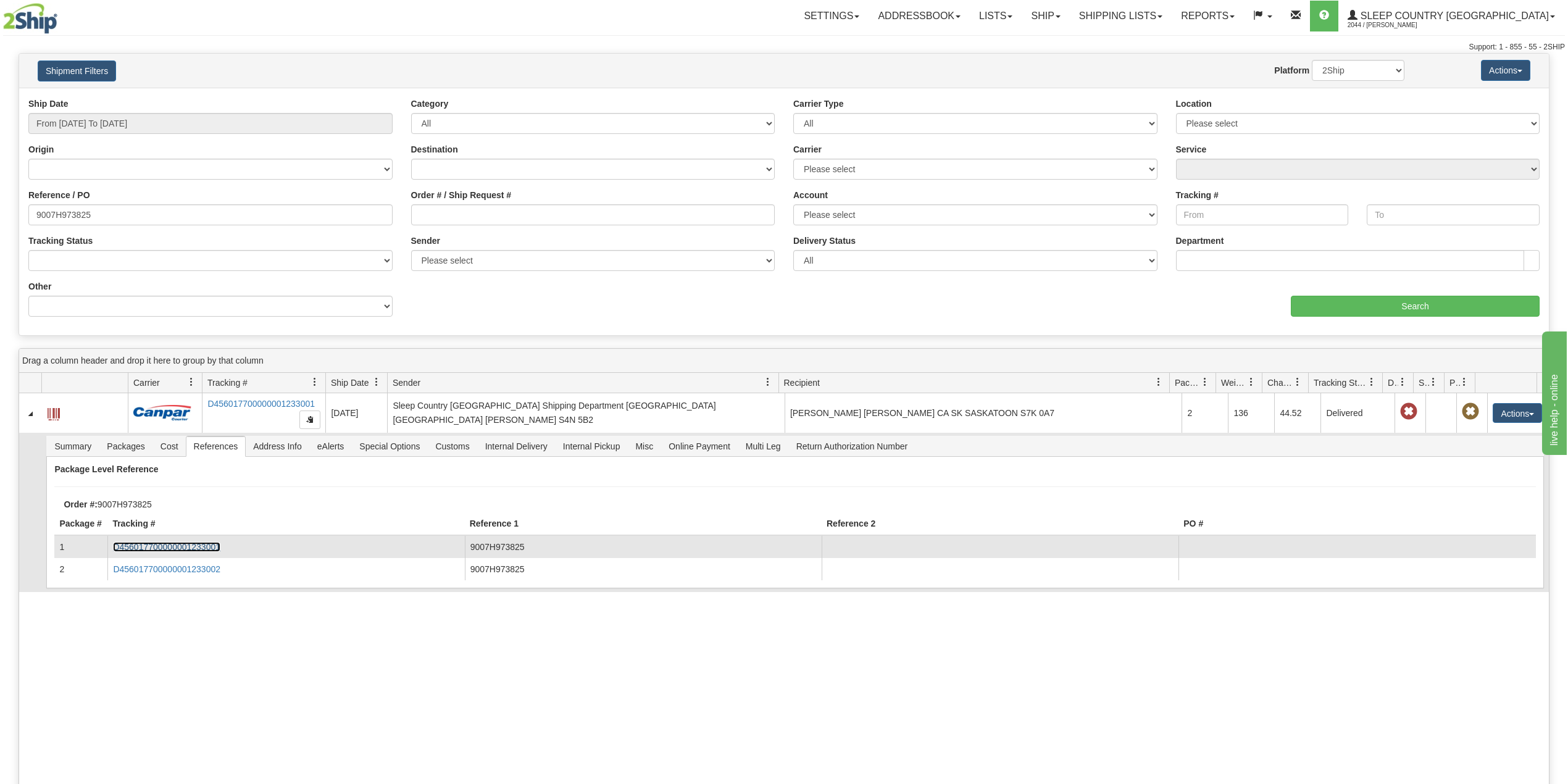
click at [203, 552] on link "D456017700000001233001" at bounding box center [166, 547] width 107 height 10
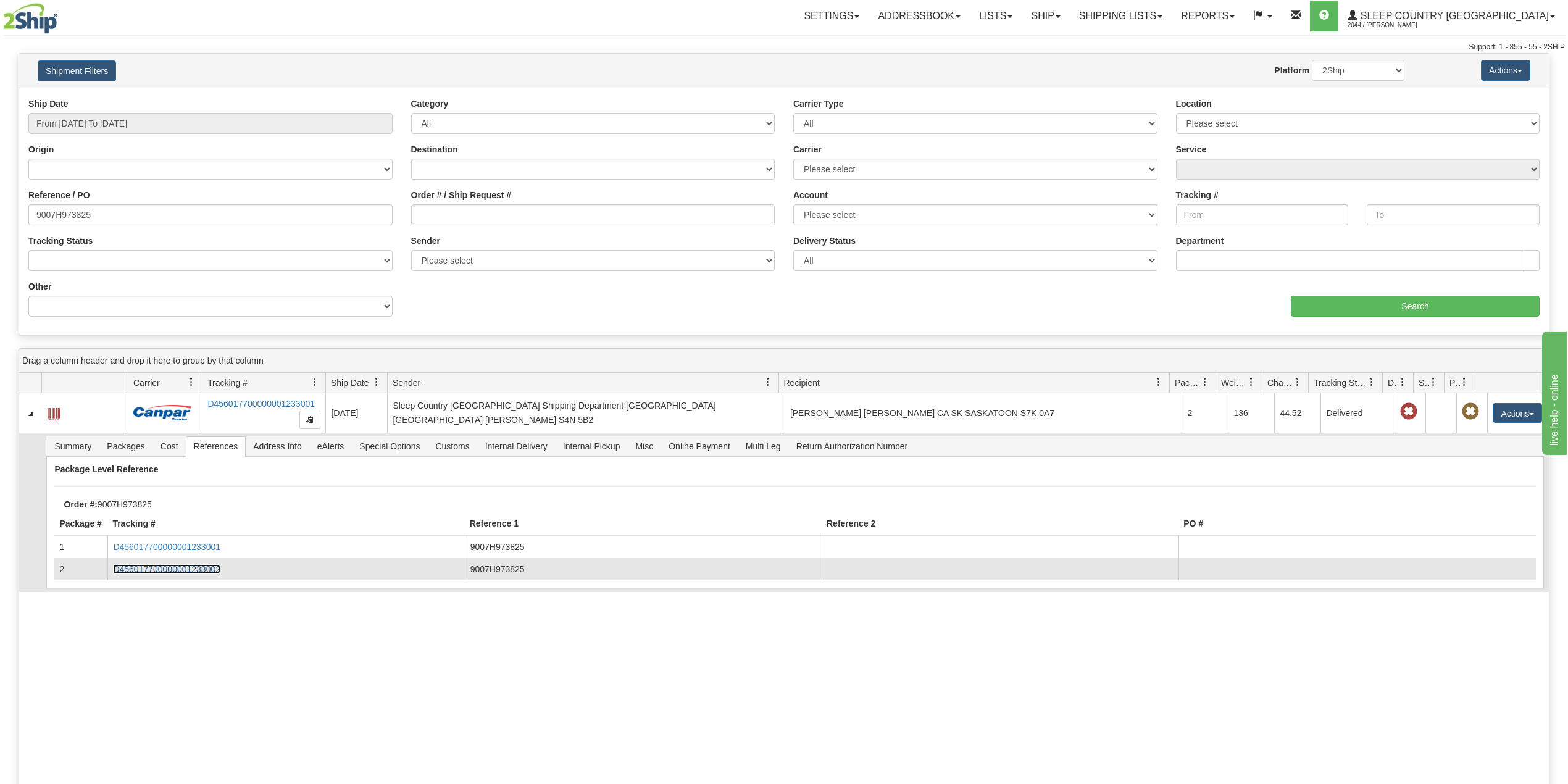
click at [183, 572] on link "D456017700000001233002" at bounding box center [166, 569] width 107 height 10
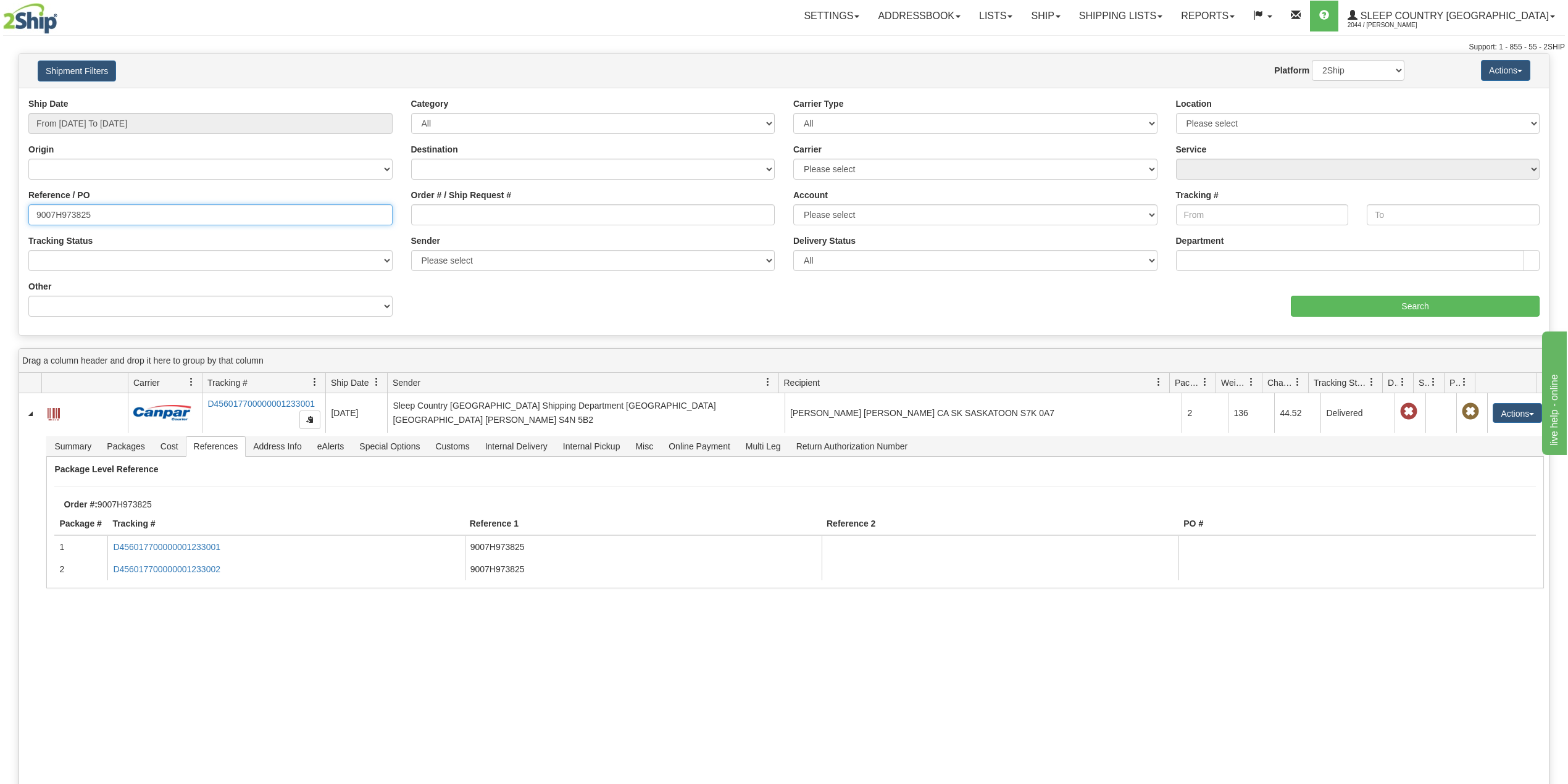
click at [57, 215] on input "9007H973825" at bounding box center [210, 214] width 364 height 21
click at [58, 215] on input "9007H973825" at bounding box center [210, 214] width 364 height 21
paste input "0I028427"
click at [1340, 297] on input "Search" at bounding box center [1415, 306] width 249 height 21
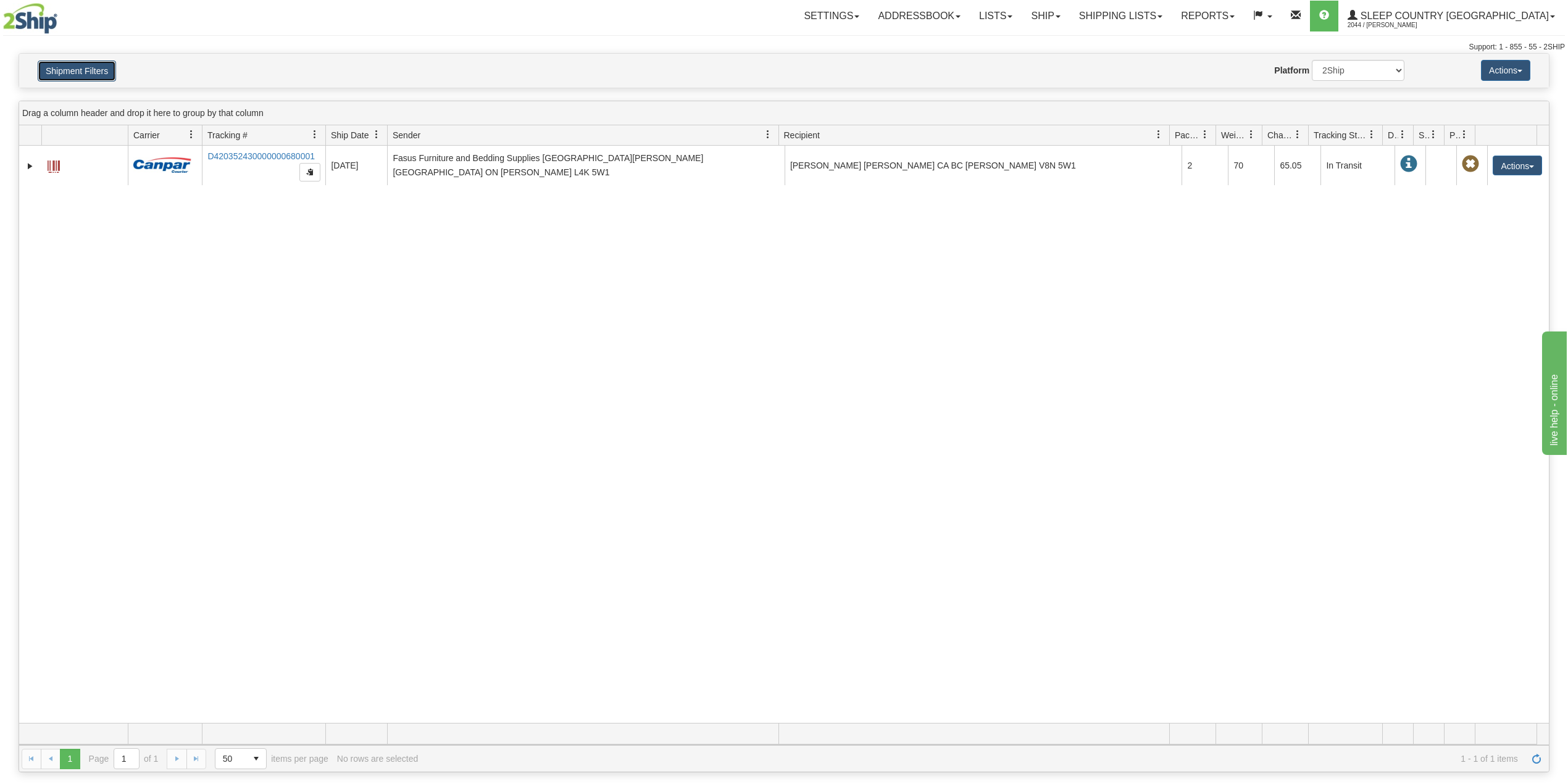
click at [84, 69] on button "Shipment Filters" at bounding box center [77, 70] width 78 height 21
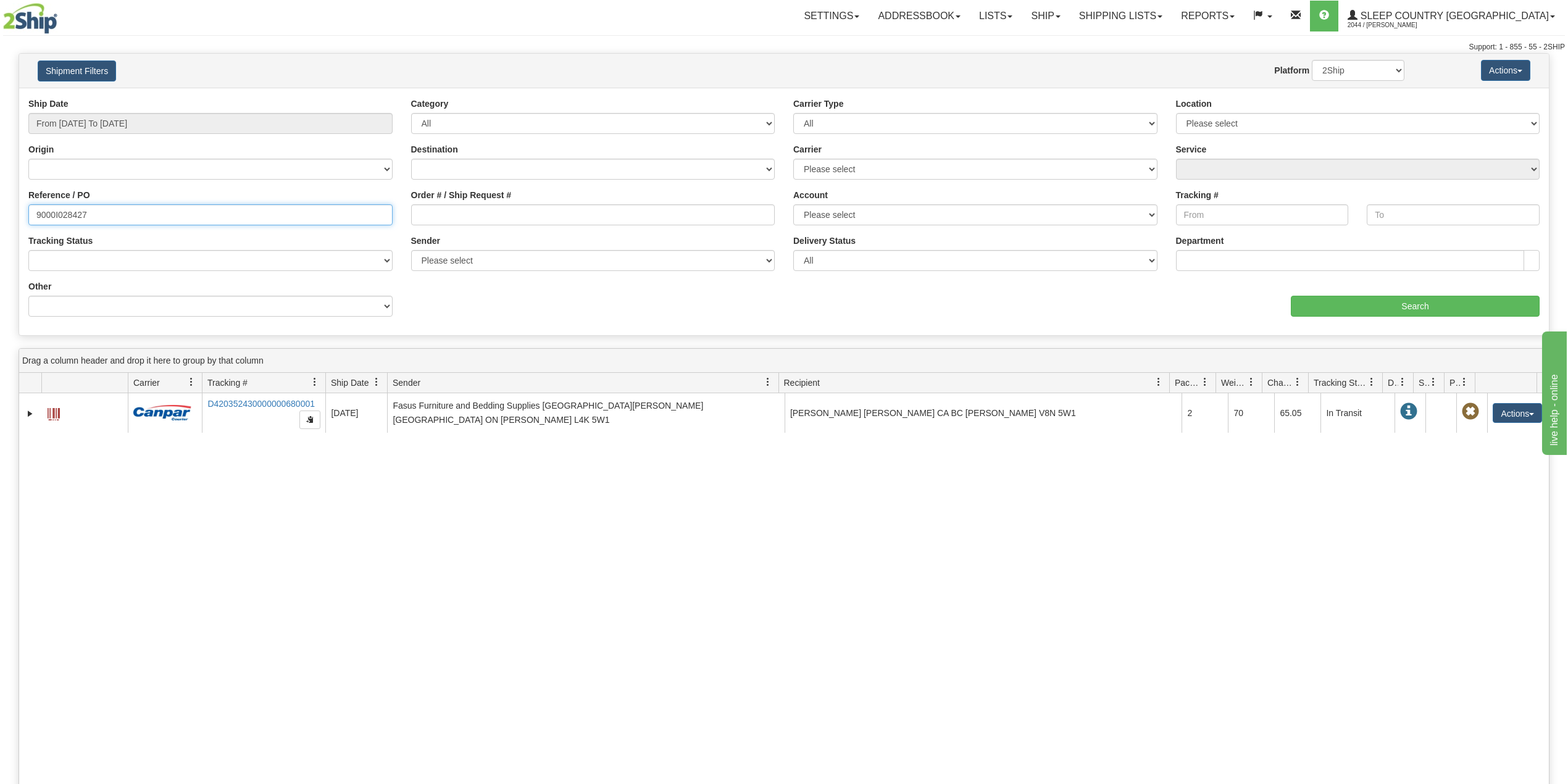
click at [57, 225] on input "9000I028427" at bounding box center [210, 214] width 364 height 21
click at [57, 224] on input "9000I028427" at bounding box center [210, 214] width 364 height 21
paste input "34423"
click at [1356, 297] on input "Search" at bounding box center [1415, 306] width 249 height 21
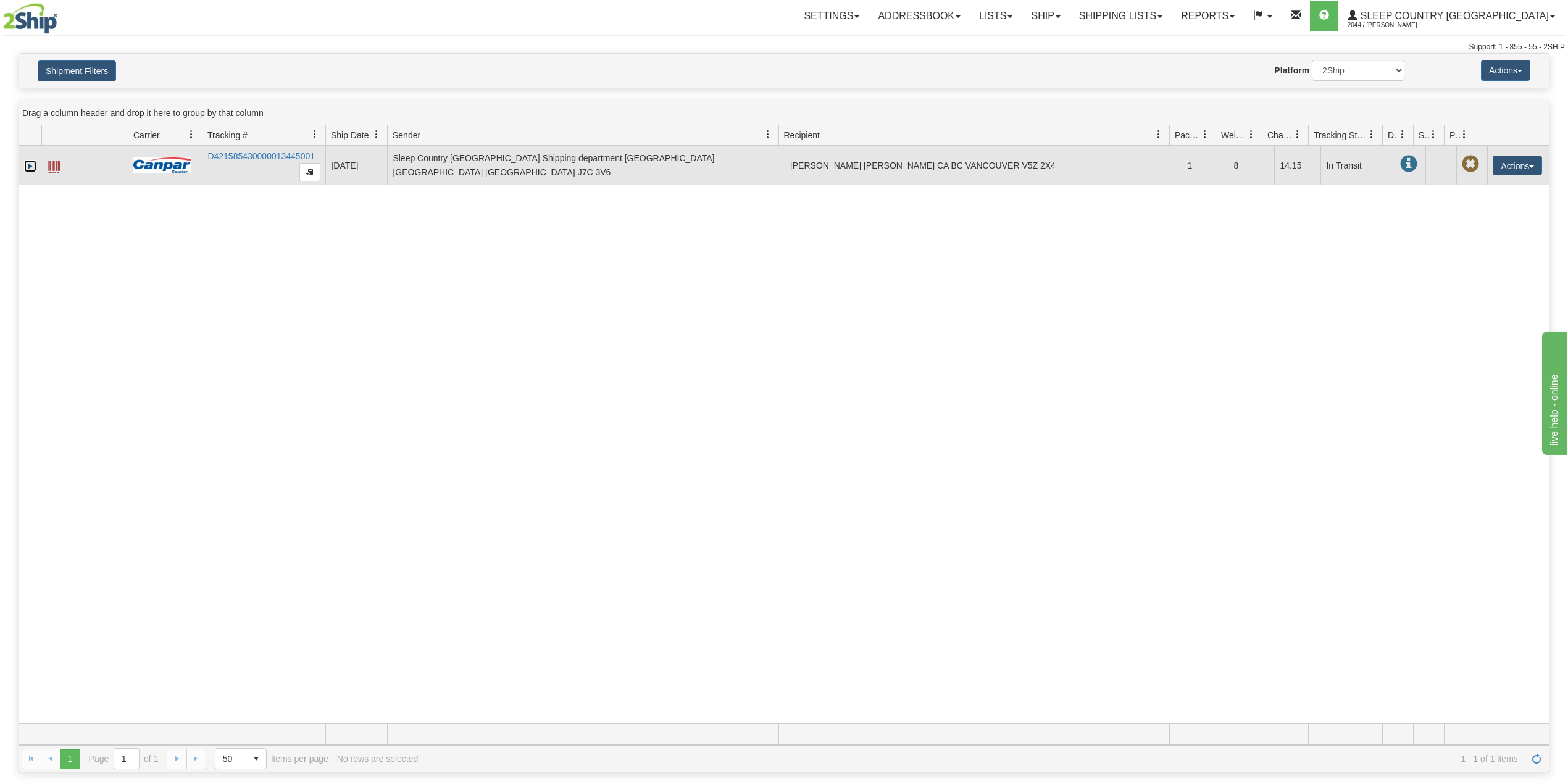
click at [26, 167] on link "Expand" at bounding box center [30, 166] width 13 height 13
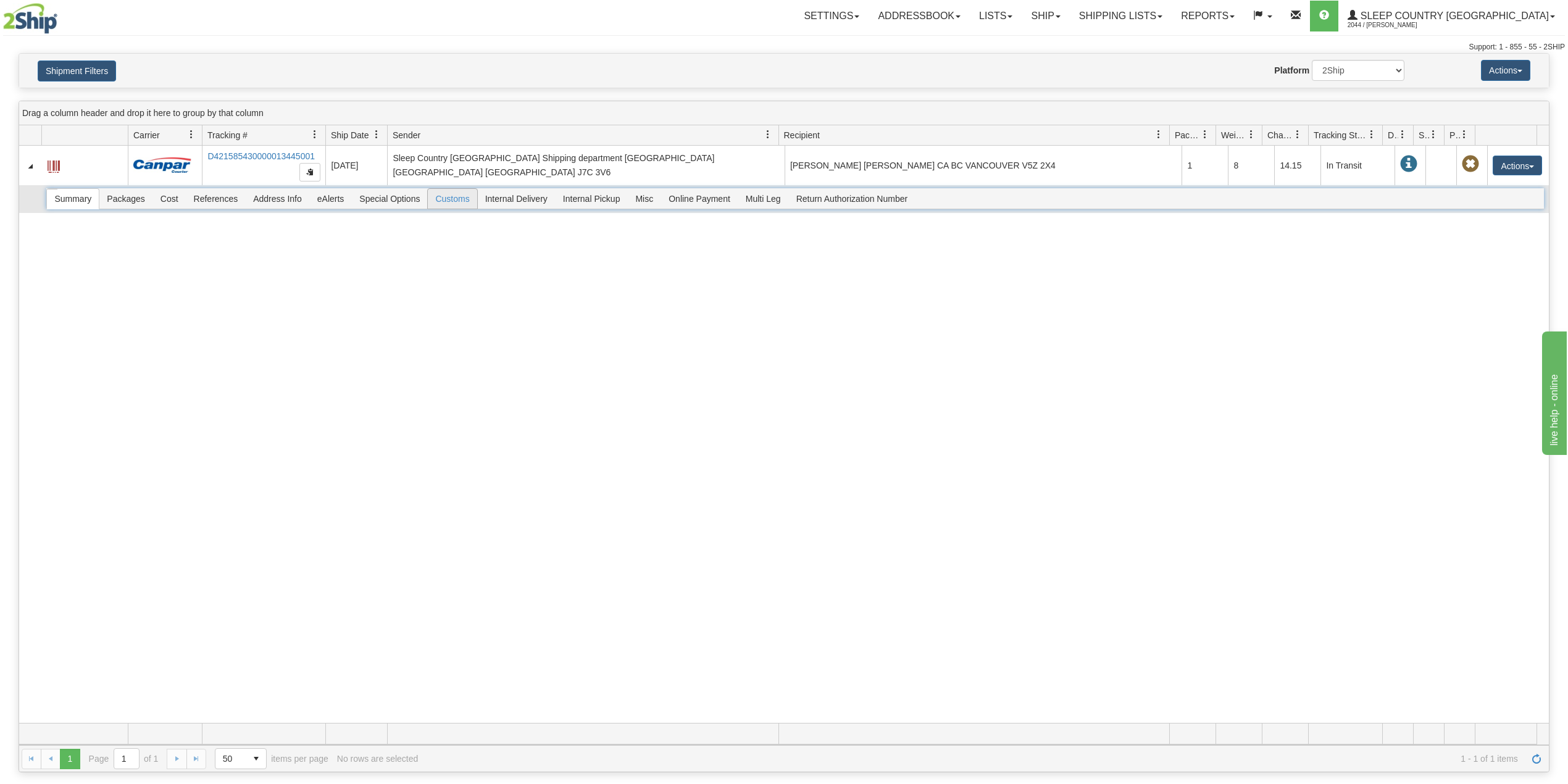
click at [465, 203] on span "Customs" at bounding box center [452, 199] width 48 height 20
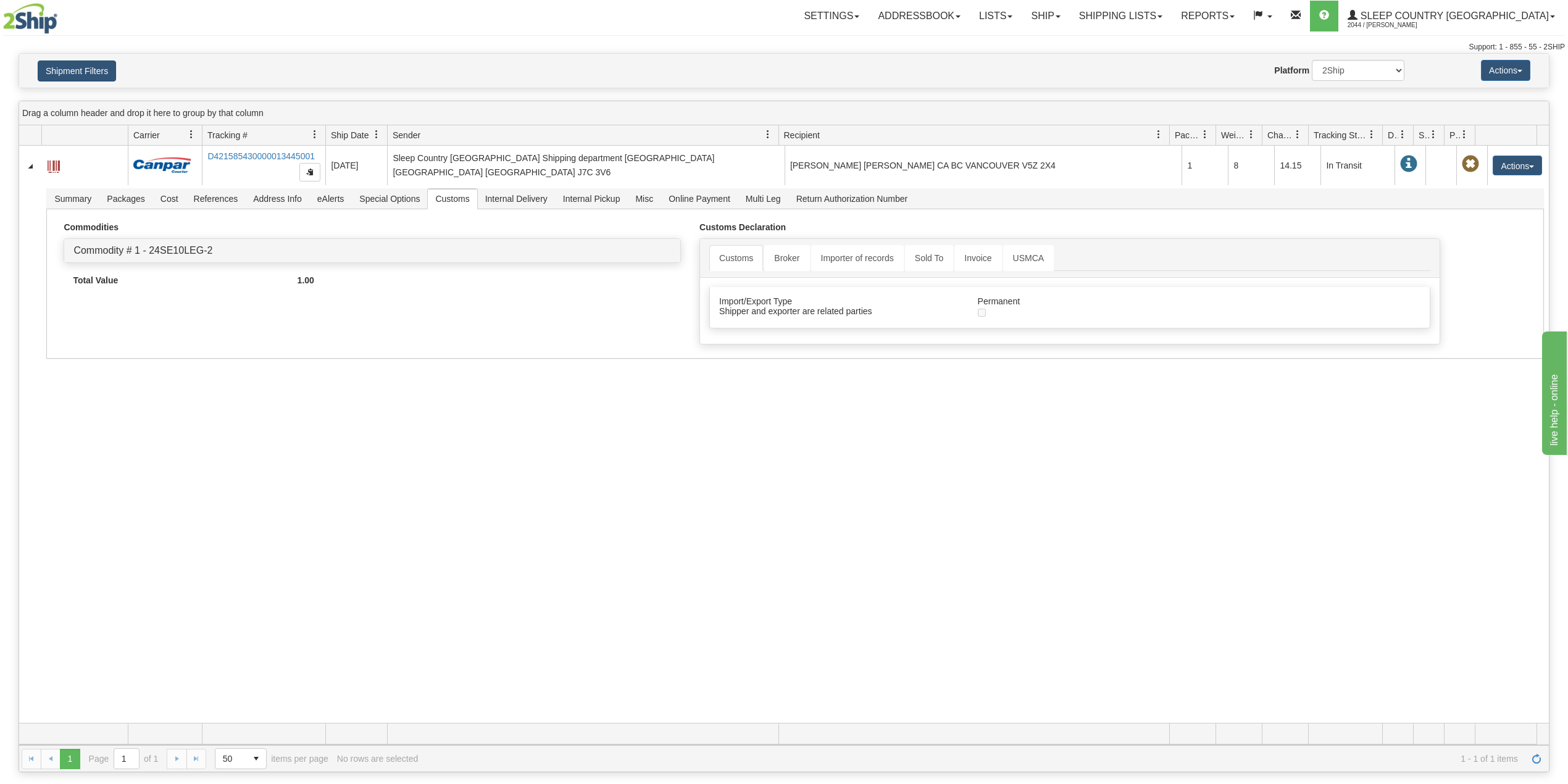
click at [95, 59] on div "Shipment Filters Website Agent Nothing selected Client User Platform 2Ship Impo…" at bounding box center [784, 70] width 1530 height 34
click at [74, 69] on button "Shipment Filters" at bounding box center [77, 70] width 78 height 21
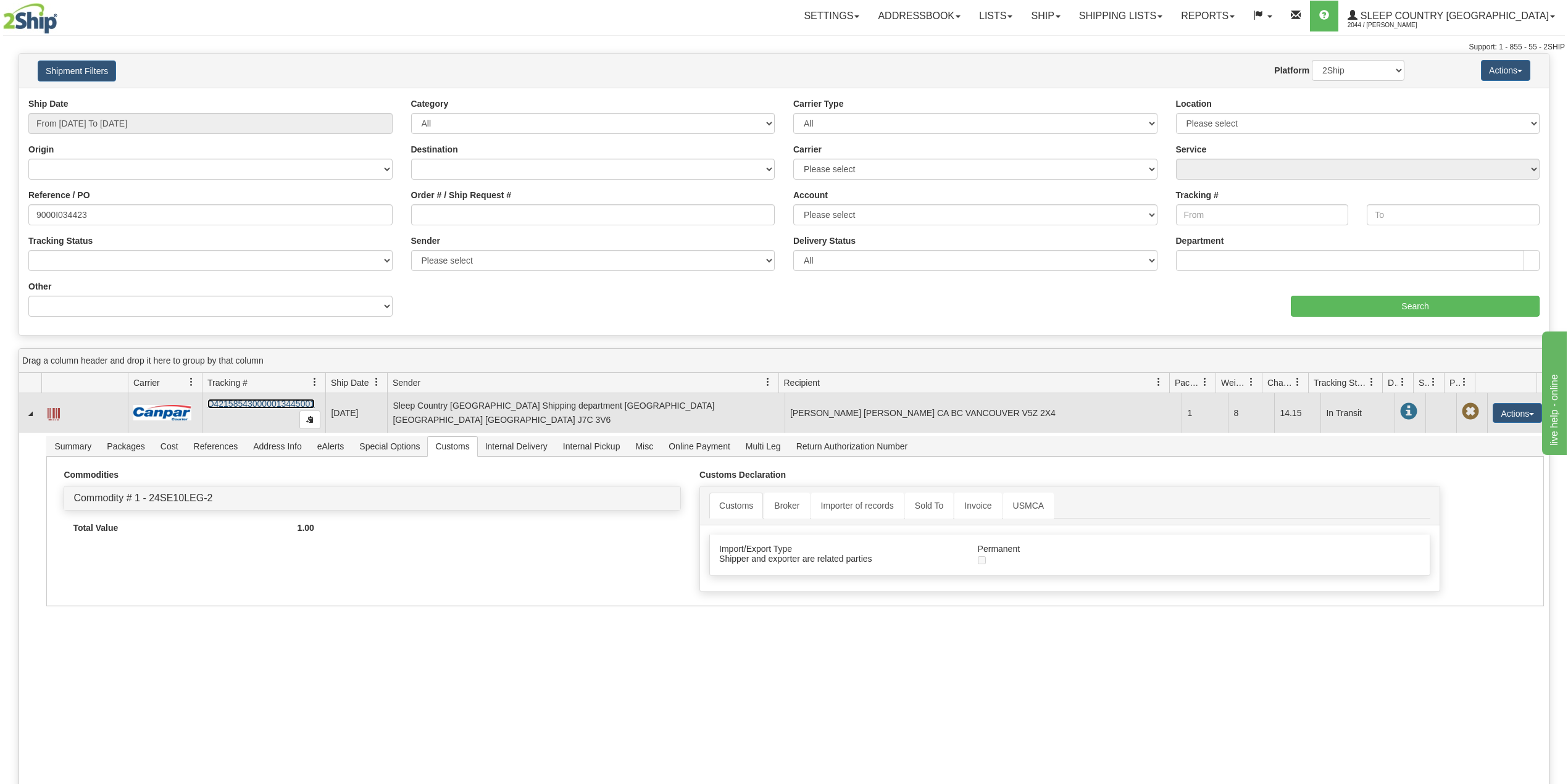
click at [248, 408] on link "D421585430000013445001" at bounding box center [260, 404] width 107 height 10
click at [255, 409] on link "D421585430000013445001" at bounding box center [260, 404] width 107 height 10
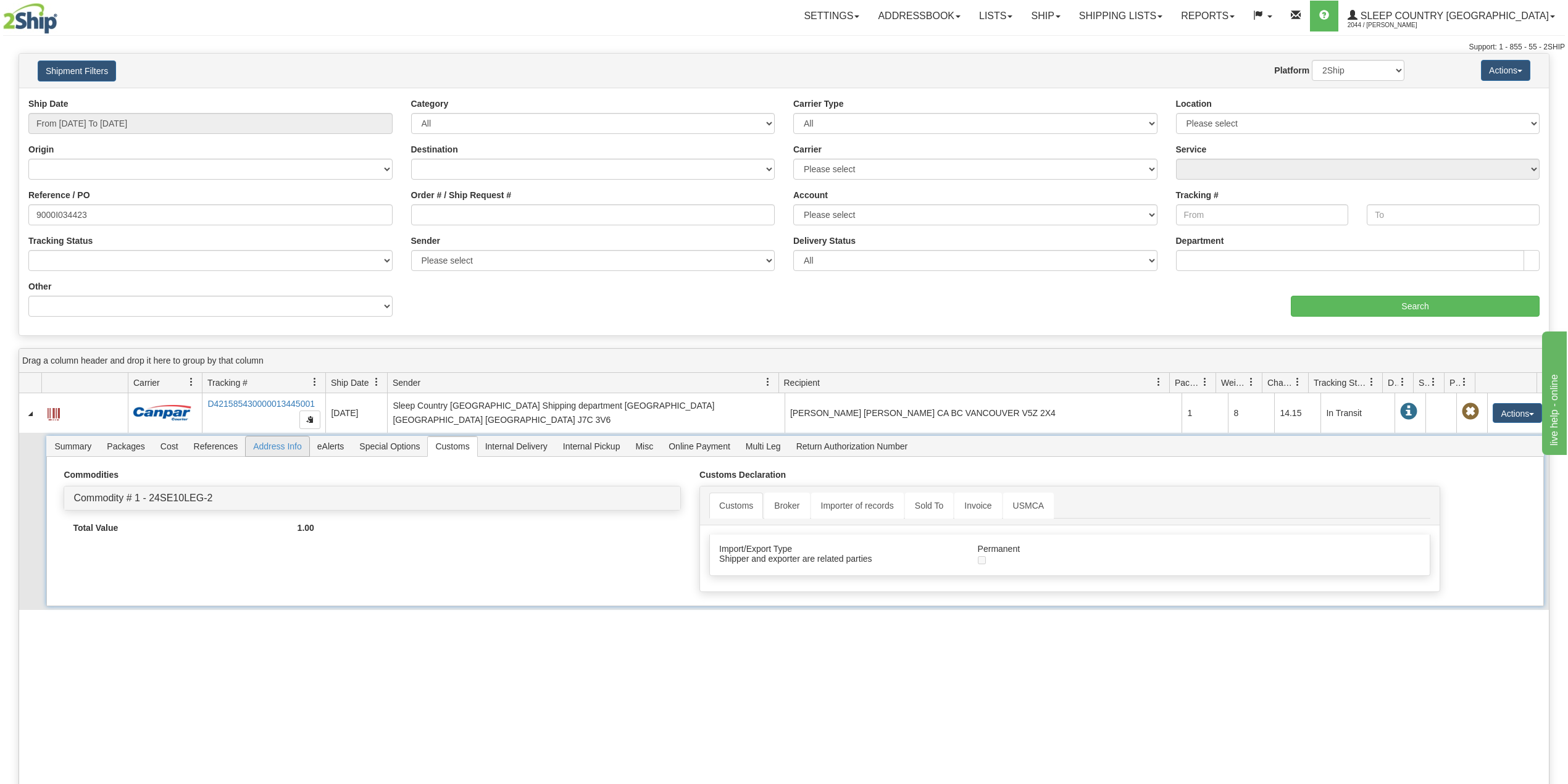
click at [269, 444] on span "Address Info" at bounding box center [277, 446] width 63 height 20
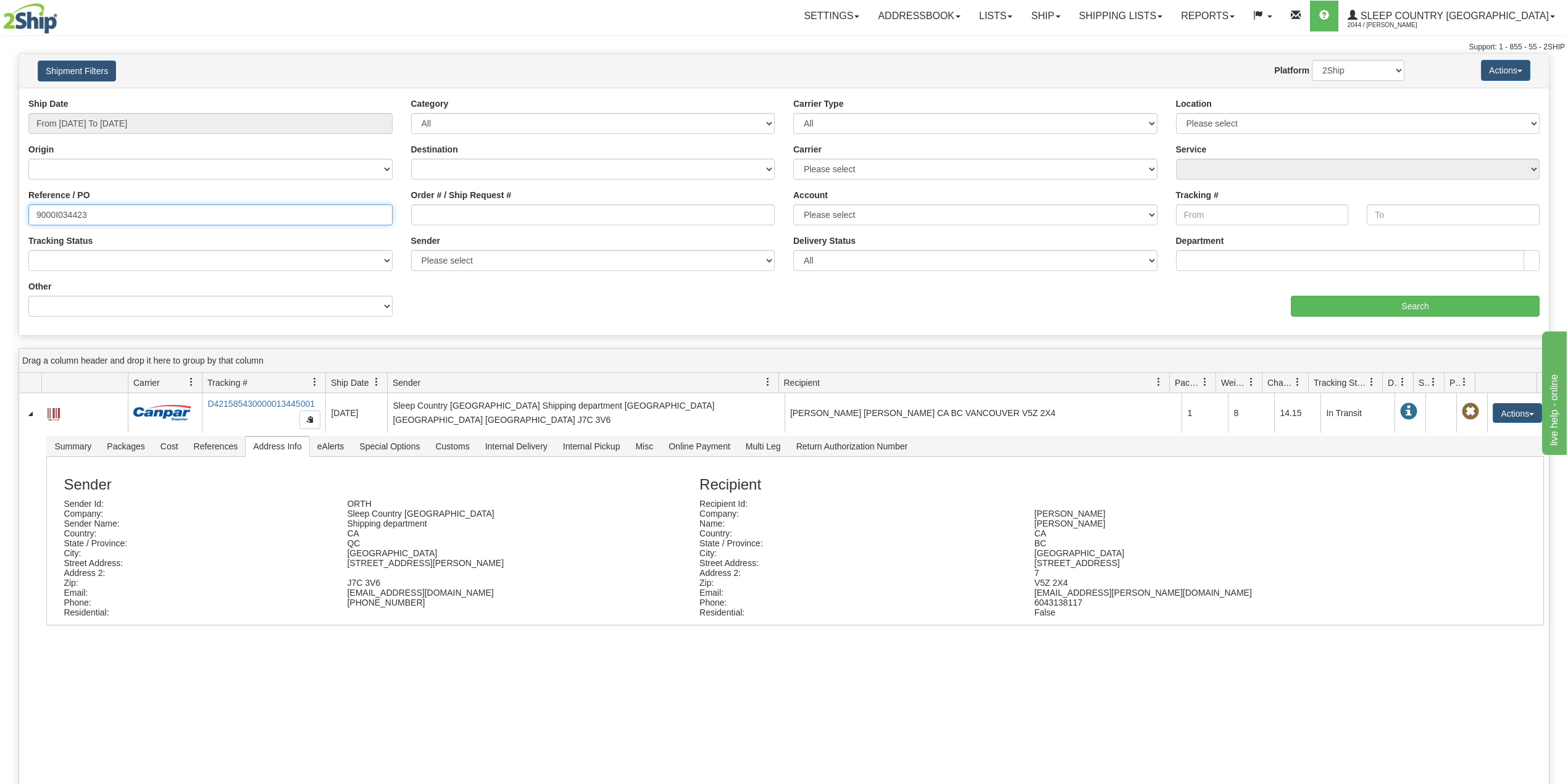
click at [70, 220] on input "9000I034423" at bounding box center [210, 214] width 364 height 21
paste input "41298"
type input "9000I041298"
click at [1374, 304] on input "Search" at bounding box center [1415, 306] width 249 height 21
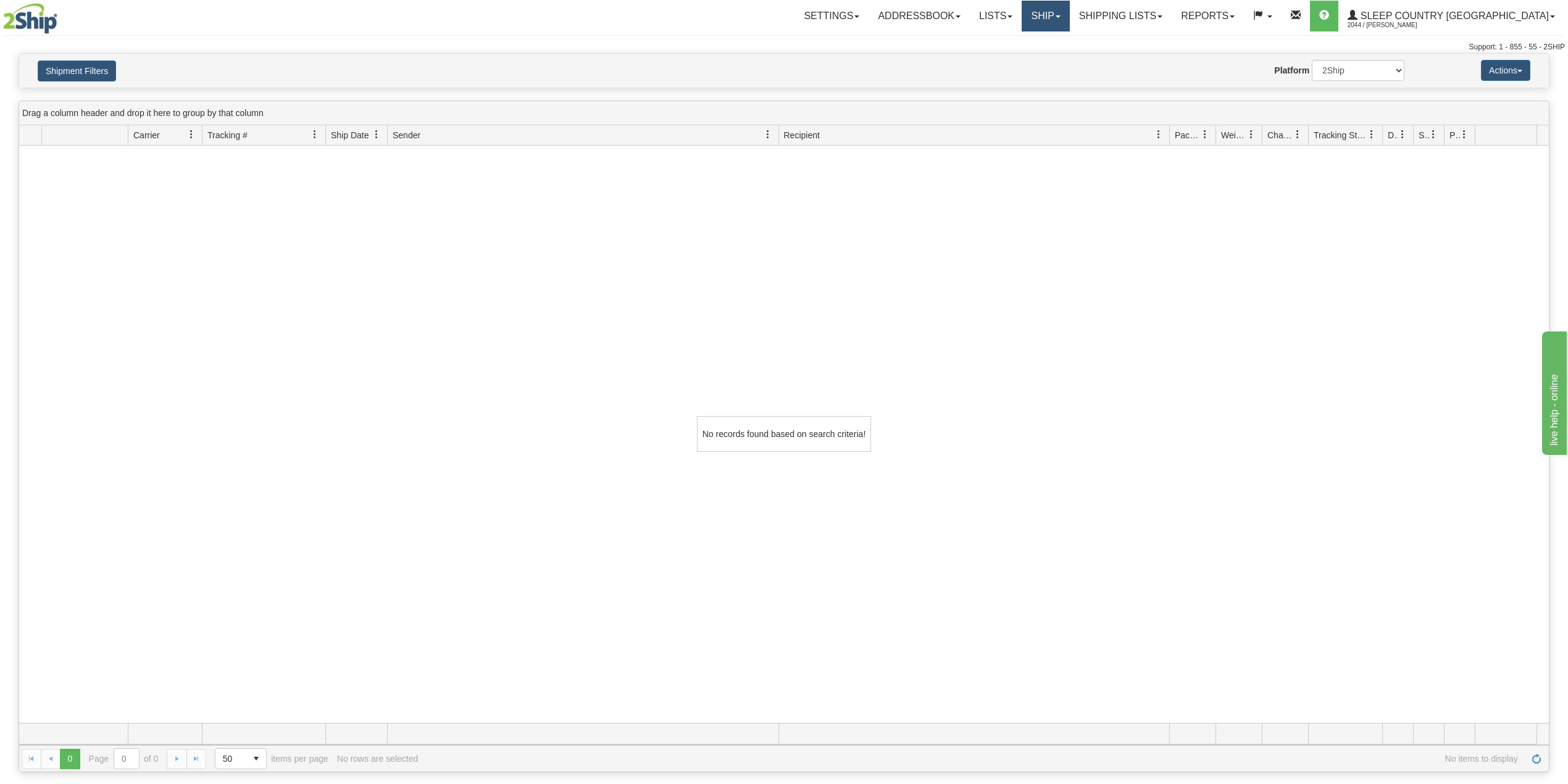
click at [1069, 9] on link "Ship" at bounding box center [1045, 16] width 48 height 31
click at [1069, 65] on link "OnHold / Order Queue" at bounding box center [1013, 59] width 112 height 16
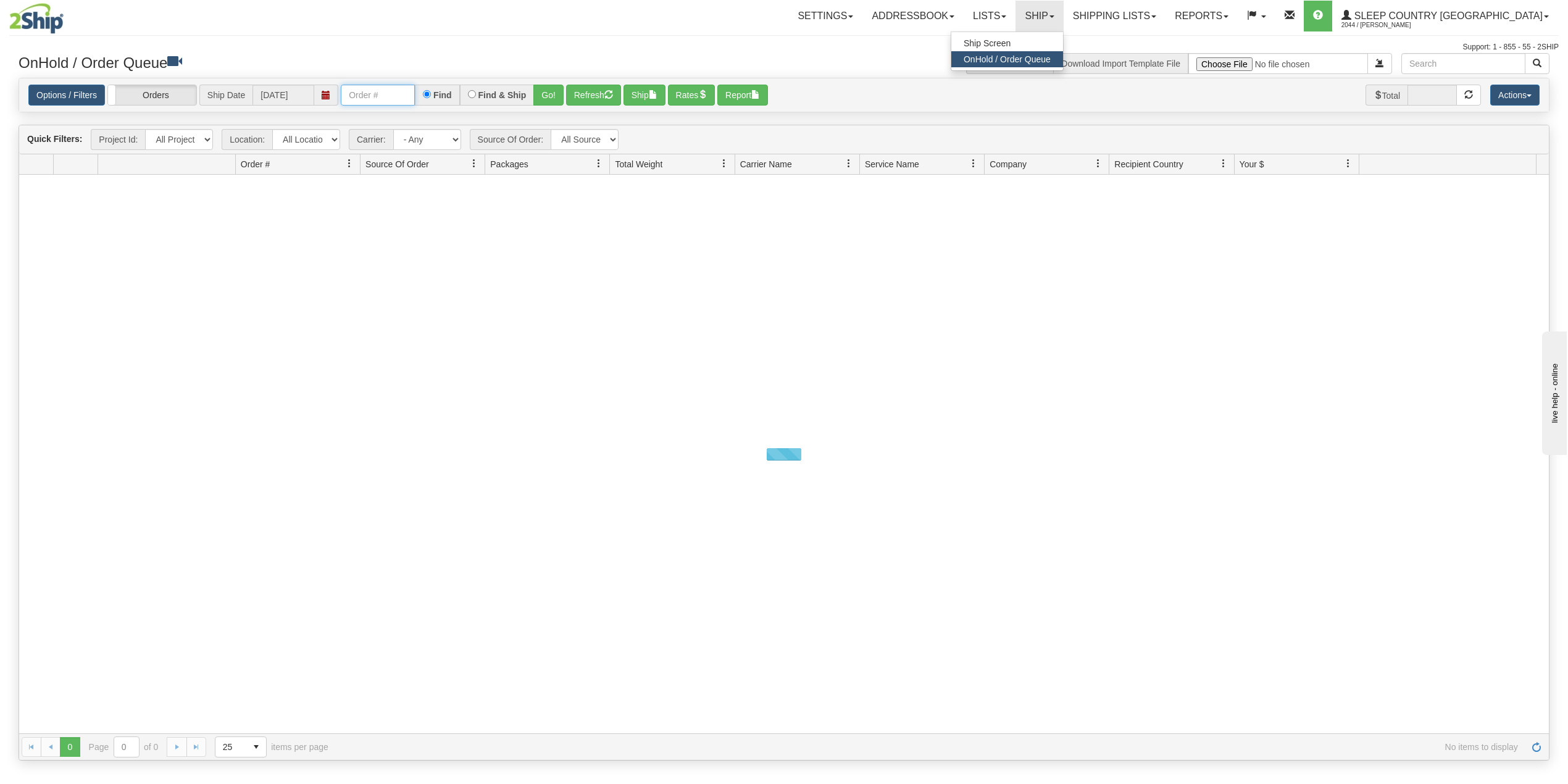
click at [386, 92] on input "text" at bounding box center [378, 95] width 74 height 21
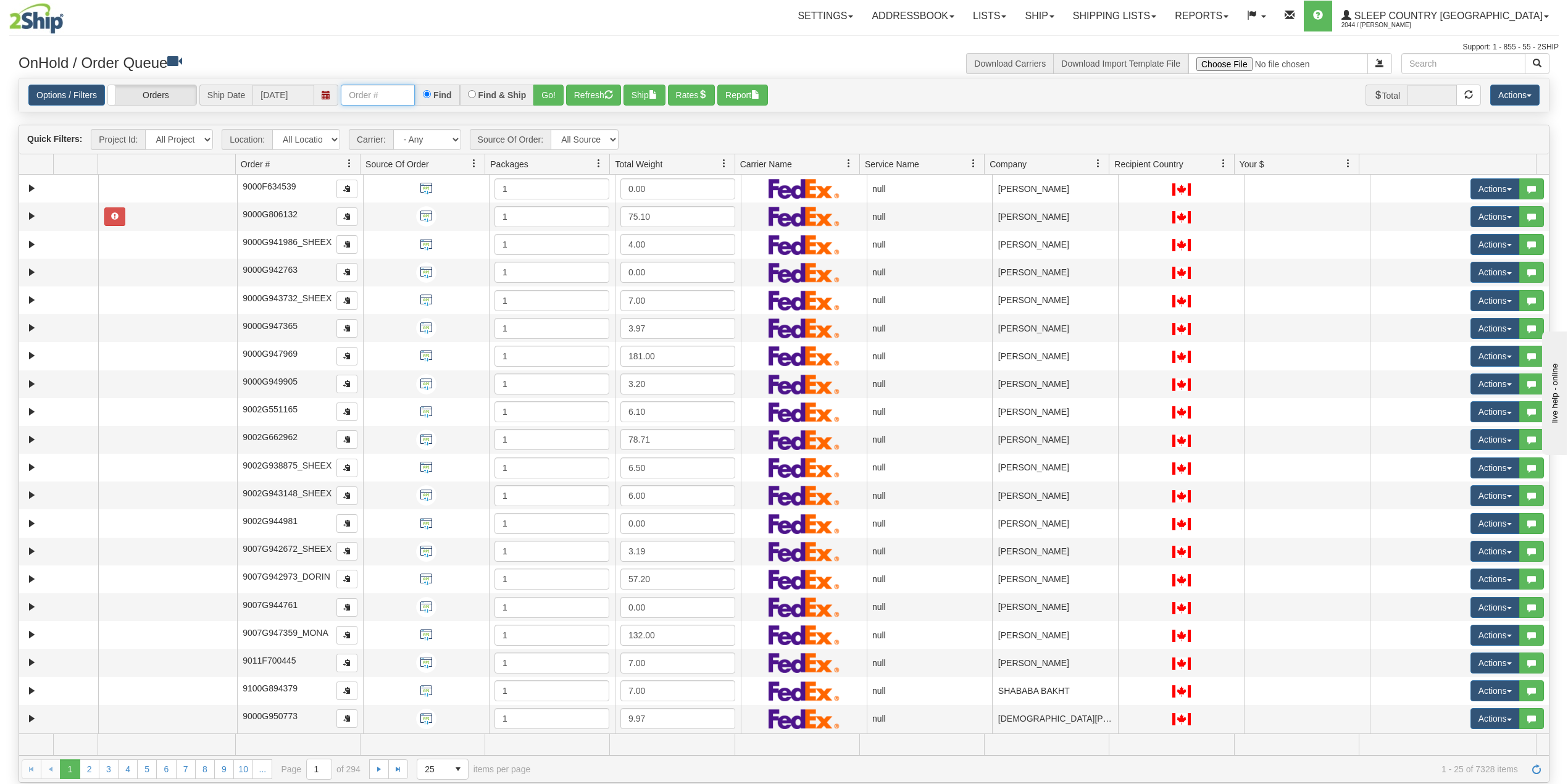
paste input "9000I041298"
type input "9000I041298"
click at [549, 95] on button "Go!" at bounding box center [548, 95] width 30 height 21
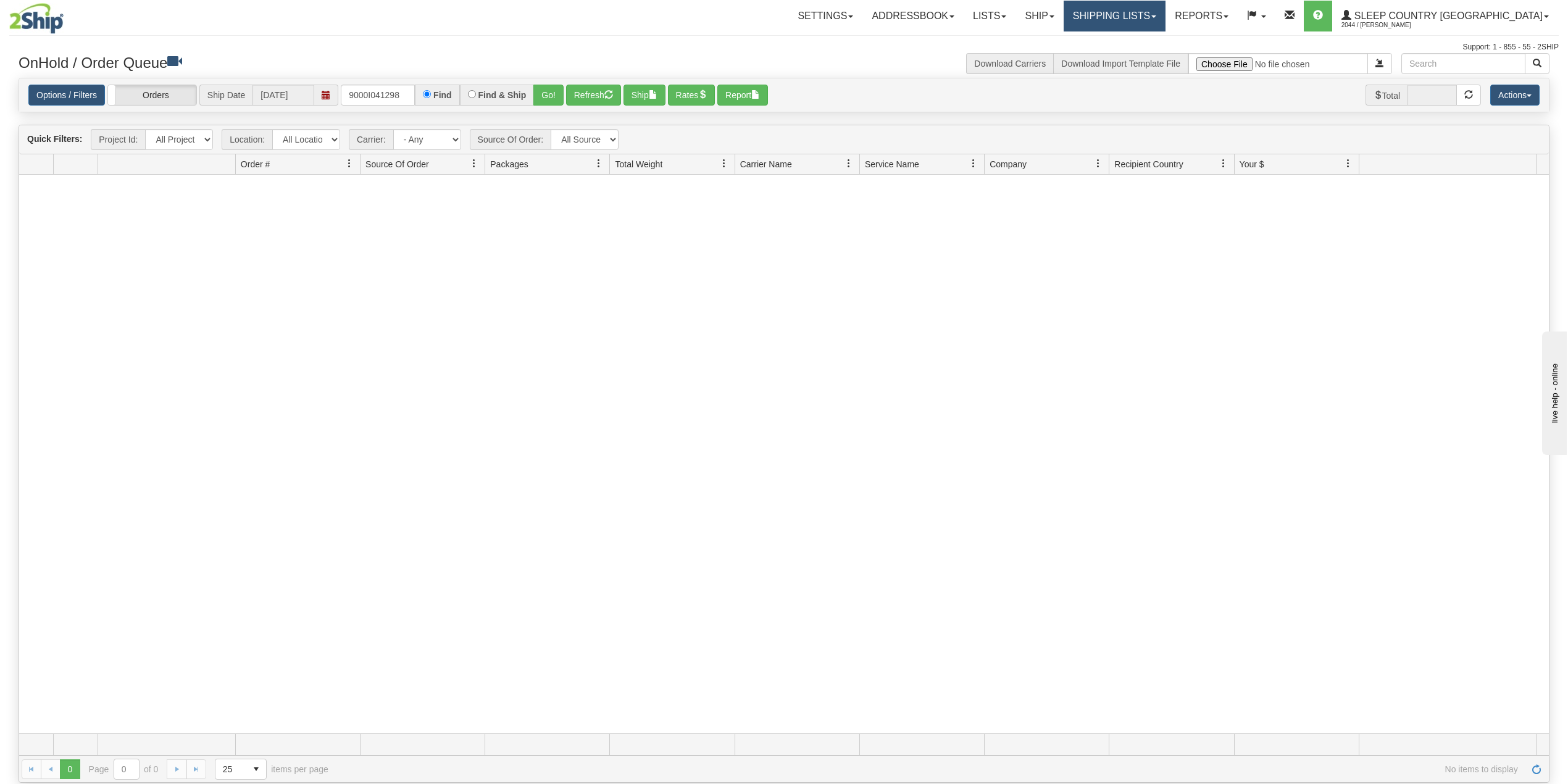
click at [1165, 16] on link "Shipping lists" at bounding box center [1114, 16] width 102 height 31
click at [1129, 45] on span "Current Shipments" at bounding box center [1093, 43] width 72 height 10
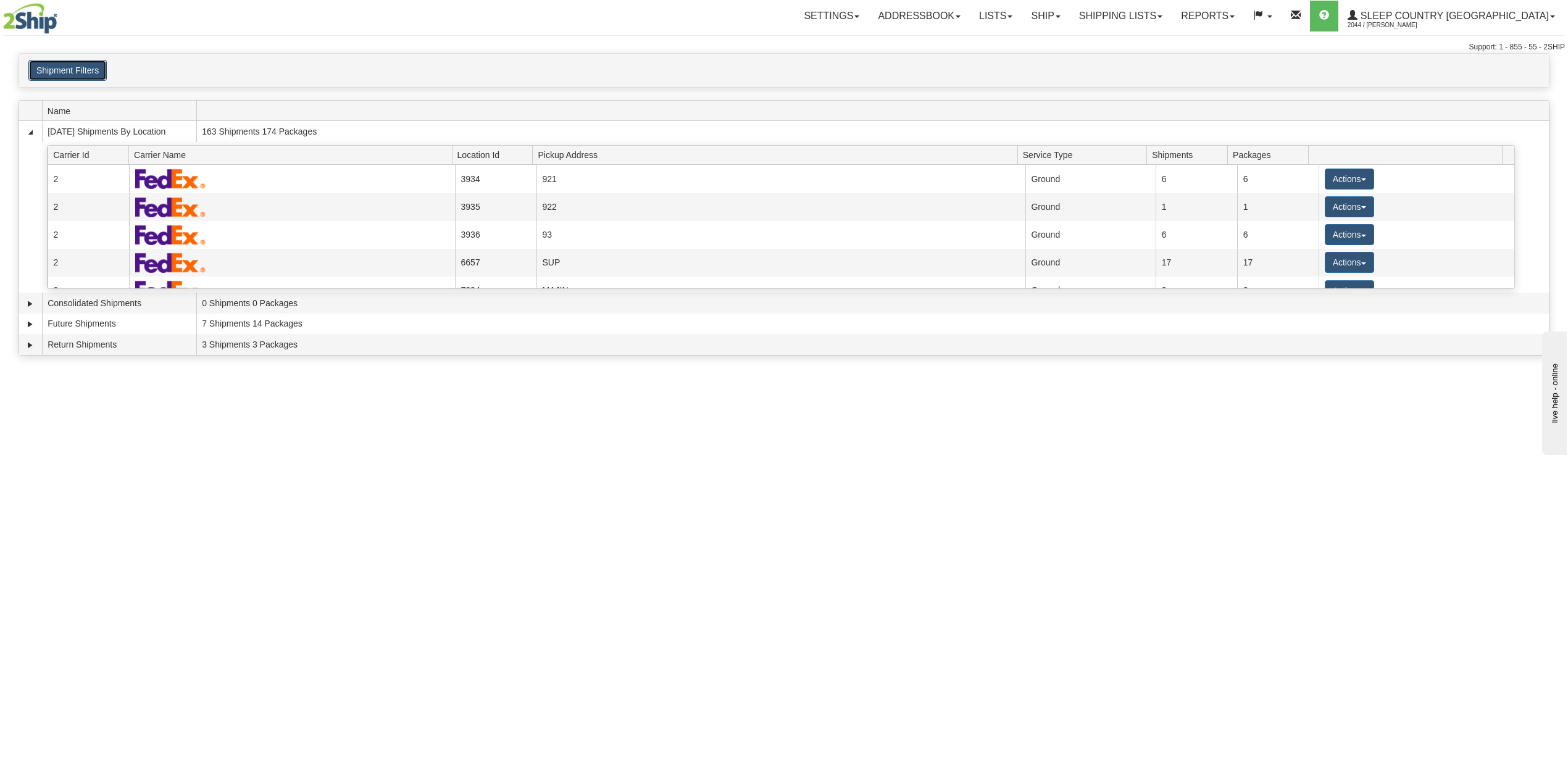
click at [53, 77] on button "Shipment Filters" at bounding box center [67, 70] width 78 height 21
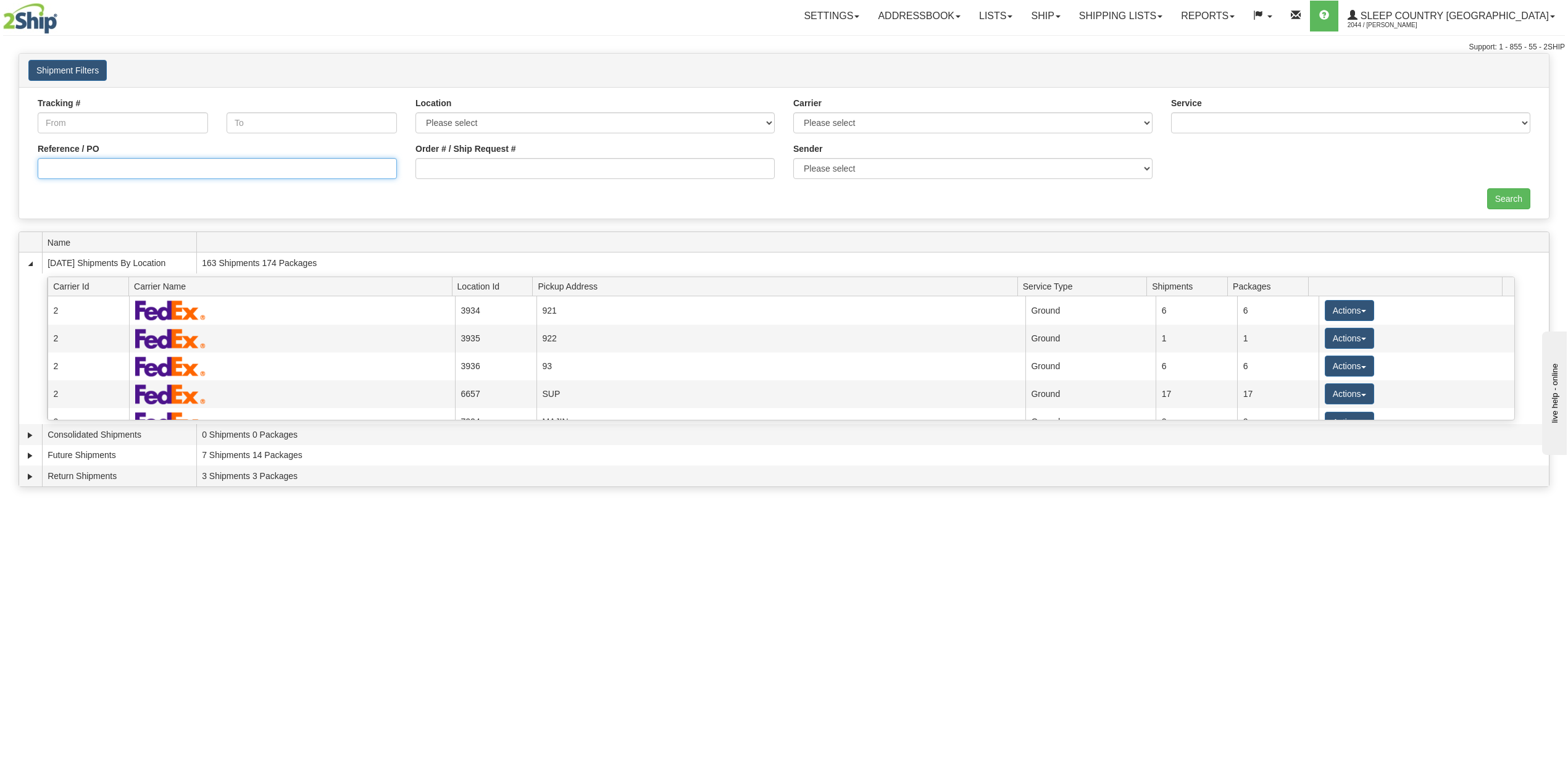
click at [84, 178] on input "Reference / PO" at bounding box center [217, 168] width 359 height 21
paste input "9000I041298"
type input "9000I041298"
click at [1498, 201] on input "Search" at bounding box center [1508, 199] width 43 height 21
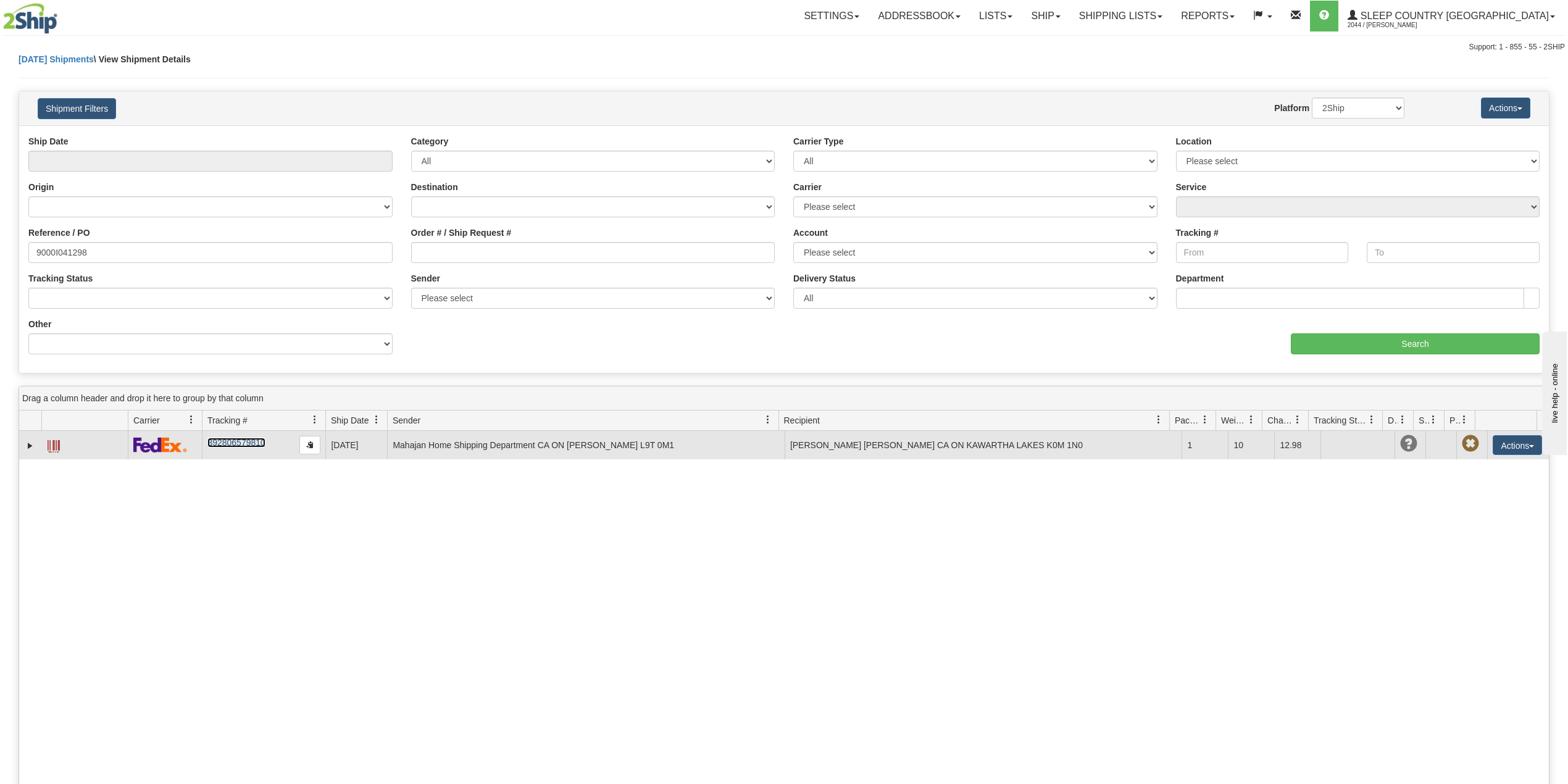
click at [242, 443] on link "392806579810" at bounding box center [235, 443] width 57 height 10
